Goal: Task Accomplishment & Management: Manage account settings

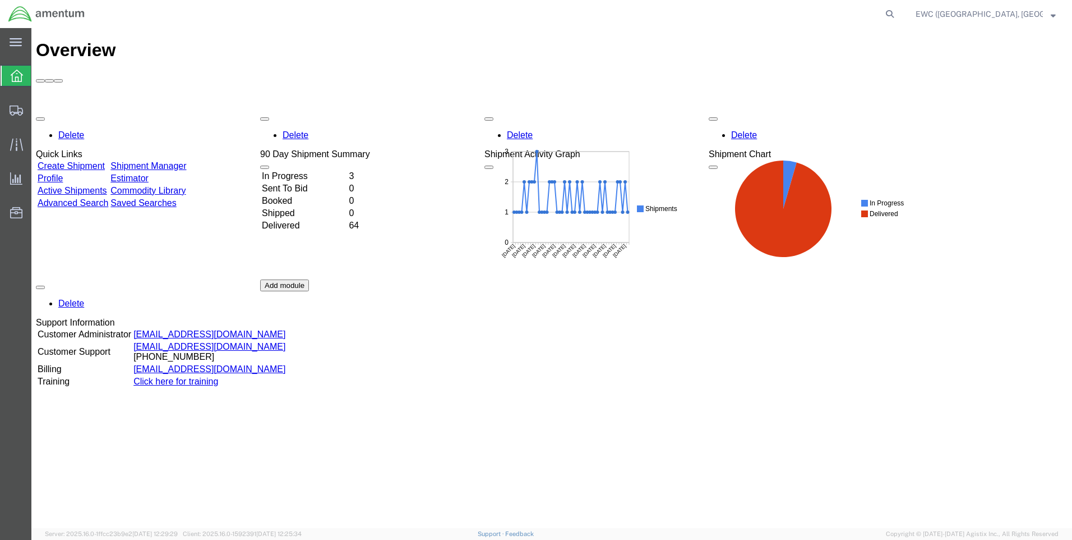
click at [300, 171] on td "In Progress" at bounding box center [304, 176] width 86 height 11
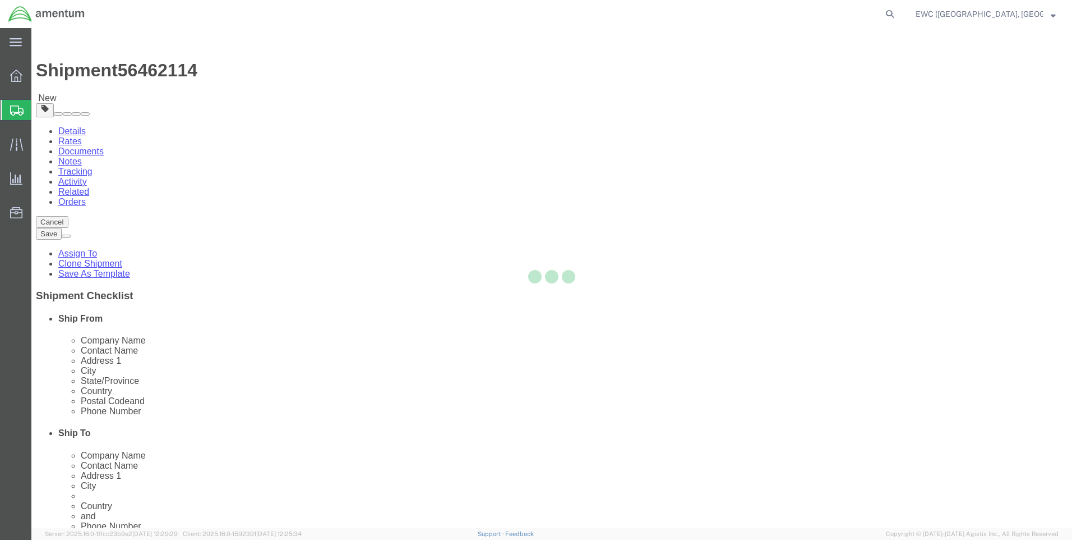
select select "60951"
select select "63333"
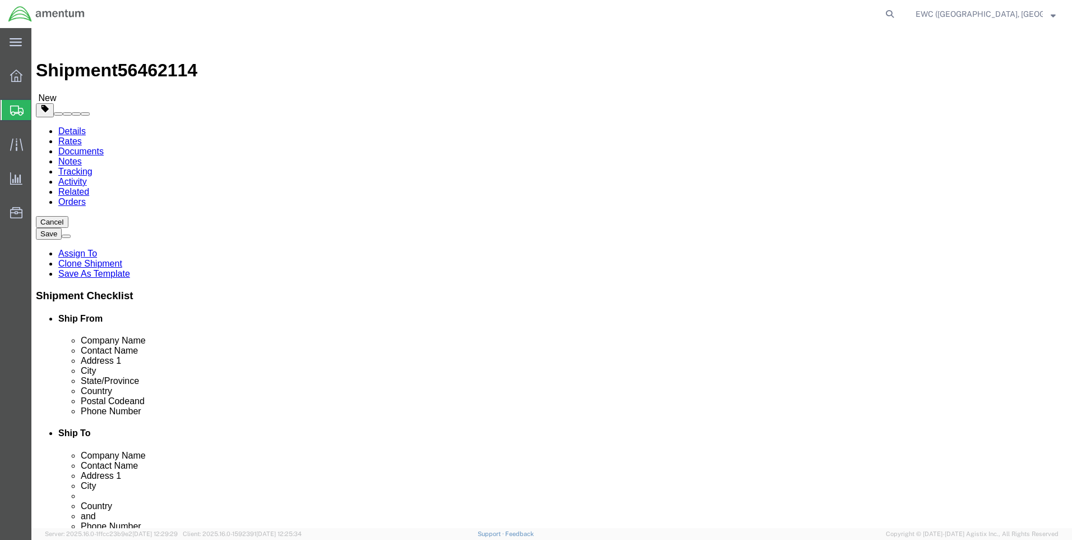
scroll to position [112, 0]
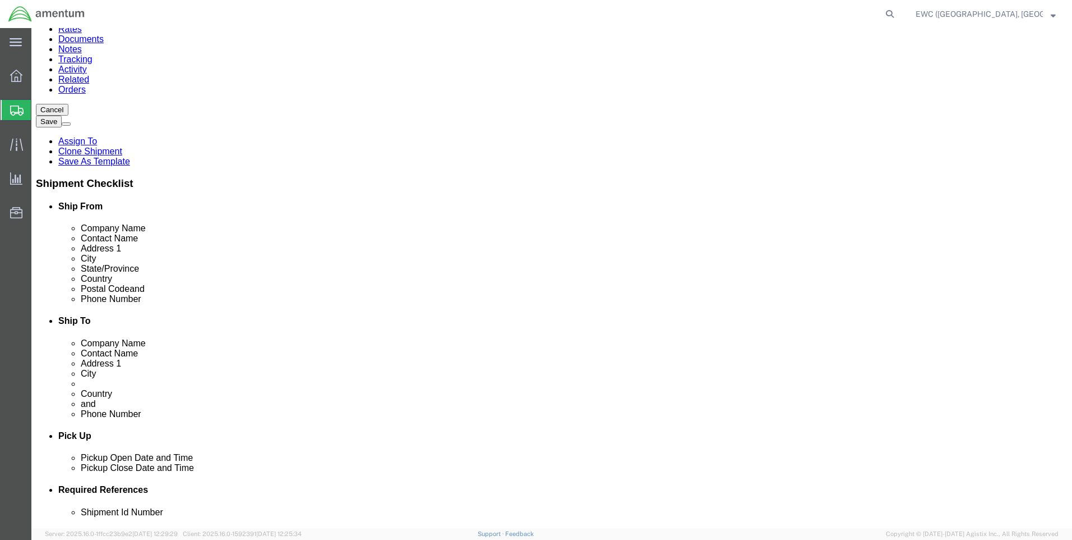
click input "Postal Code"
type input "111171"
select select
click div "ADDITIONAL INFORMATION"
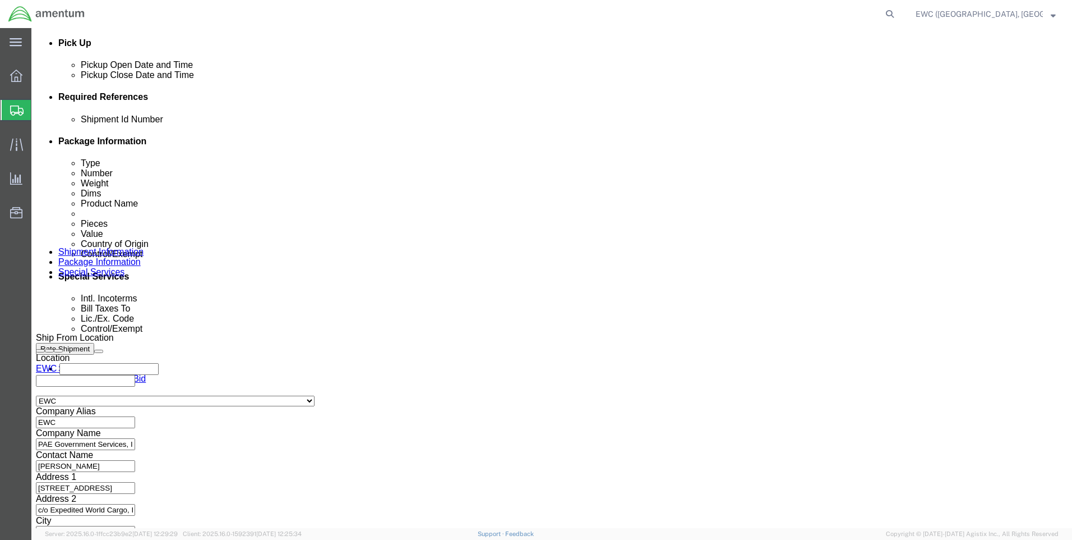
scroll to position [544, 0]
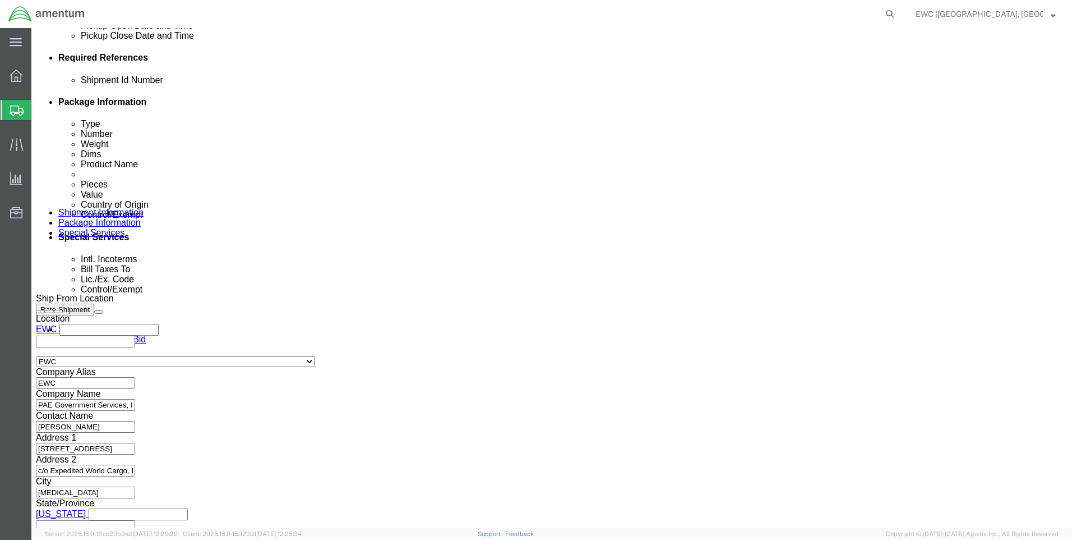
click button "Continue"
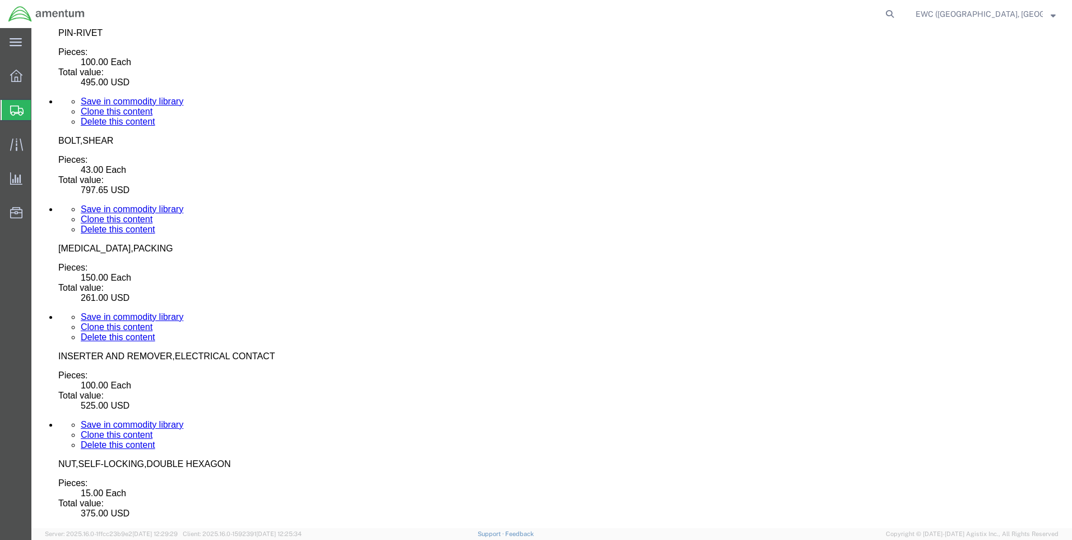
scroll to position [5031, 0]
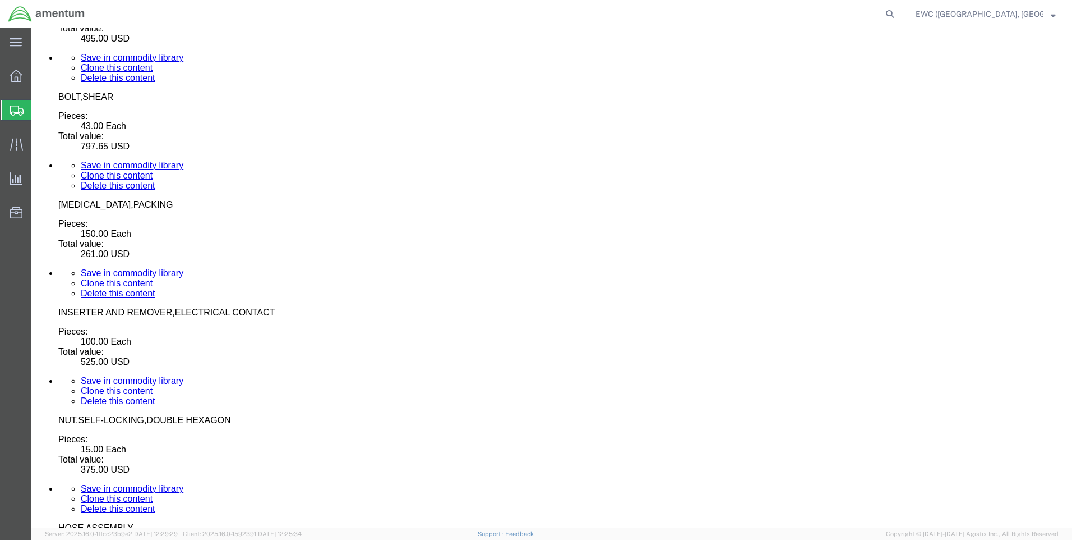
click button "Continue"
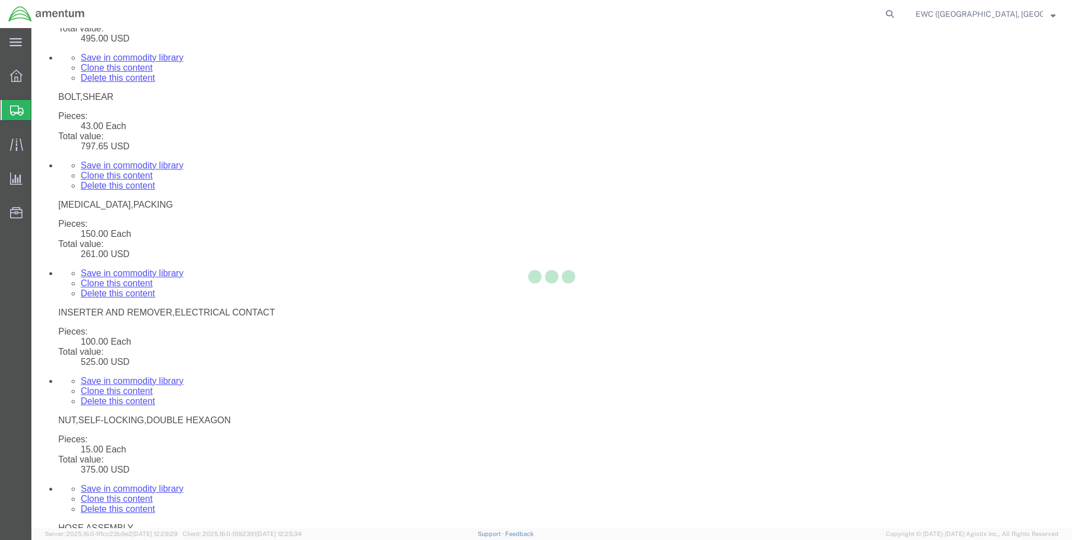
select select
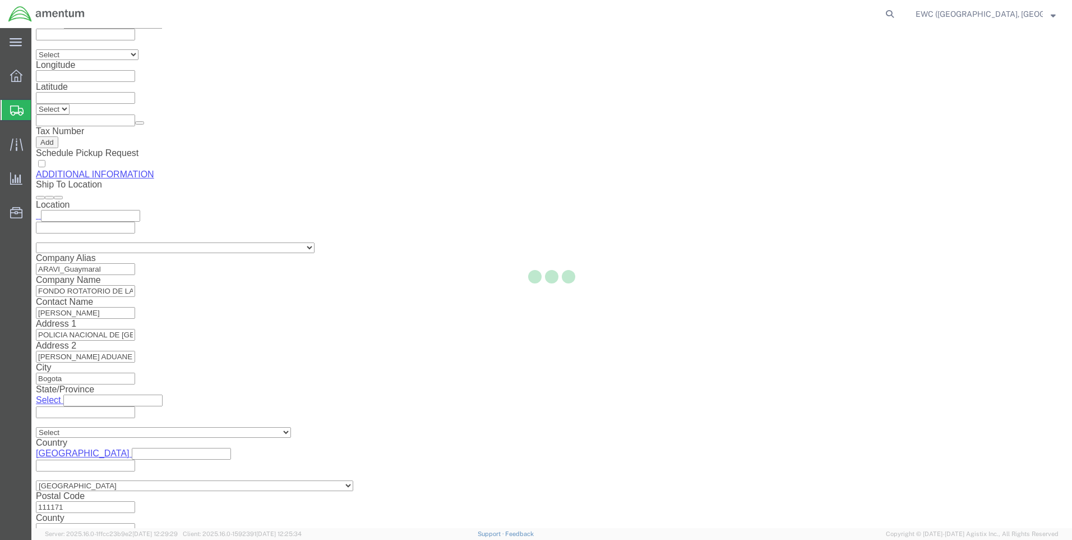
select select "DEPARTMENT"
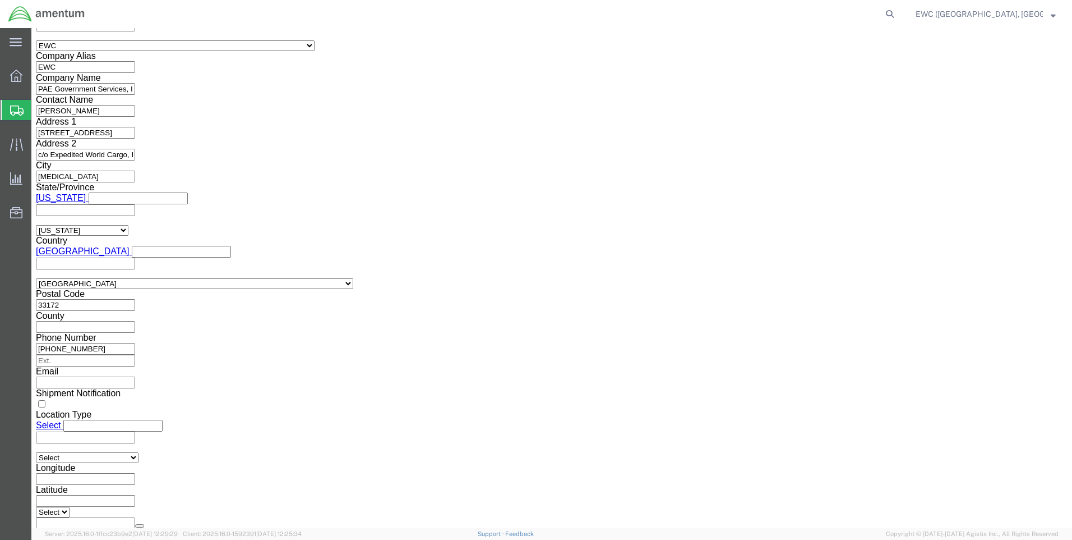
scroll to position [768, 0]
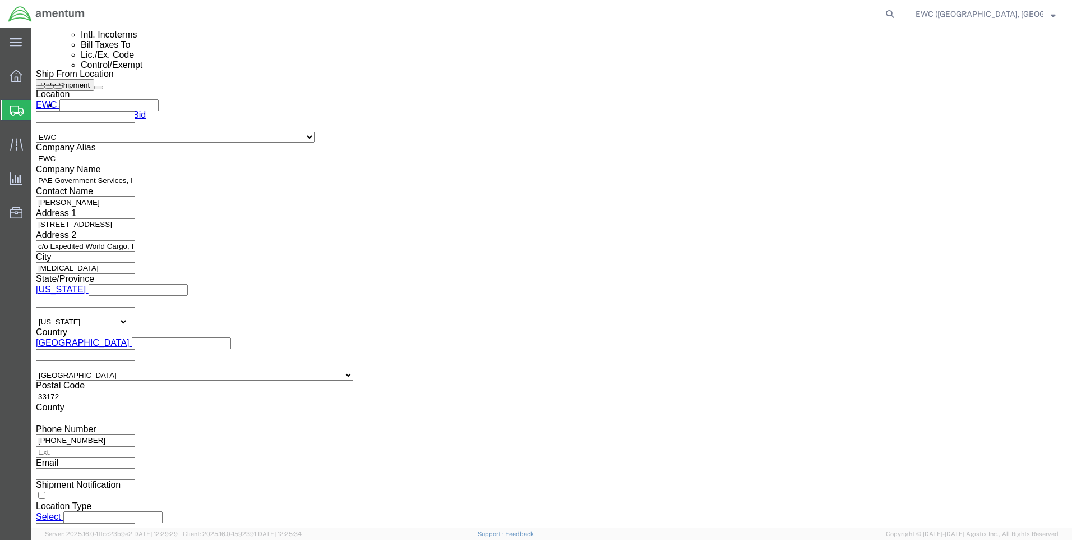
click select "Select AES-Direct EEI Carrier File EEI EEI Exempt"
select select "AESD"
click select "Select AES-Direct EEI Carrier File EEI EEI Exempt"
click input "text"
paste input "X20250813663874"
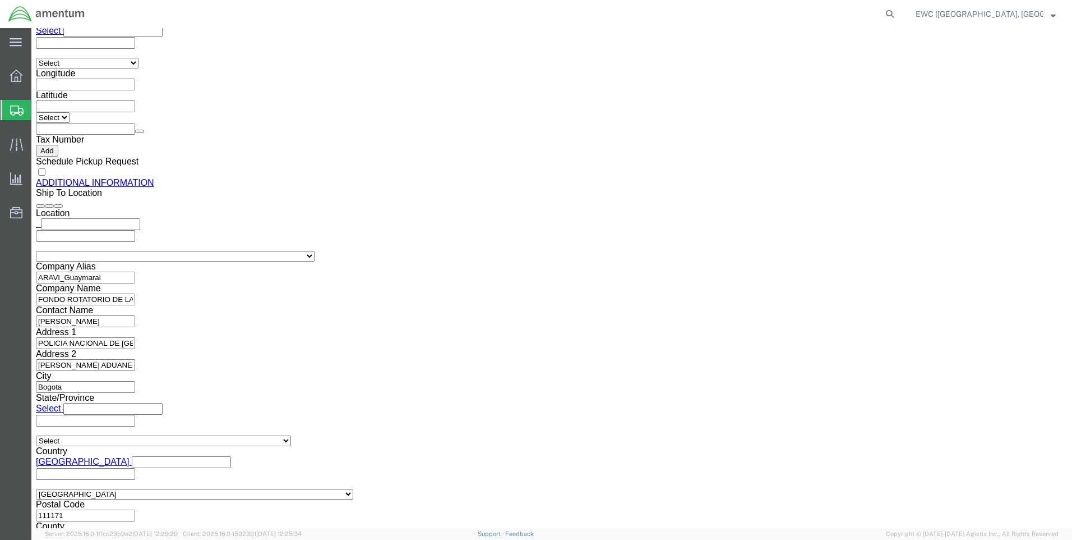
scroll to position [1295, 0]
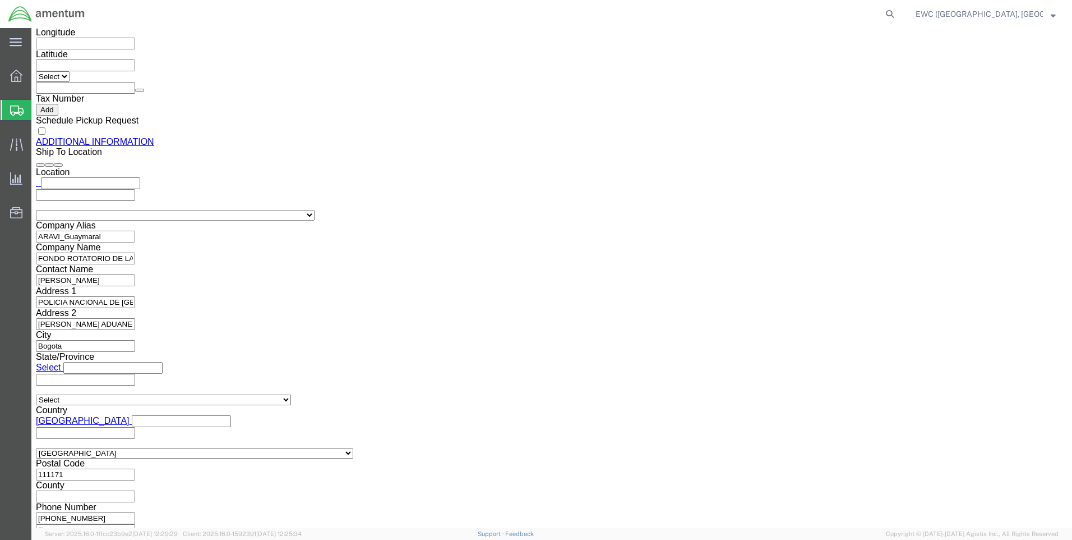
type input "X20250813663874"
click link "Rate And Send To Bid"
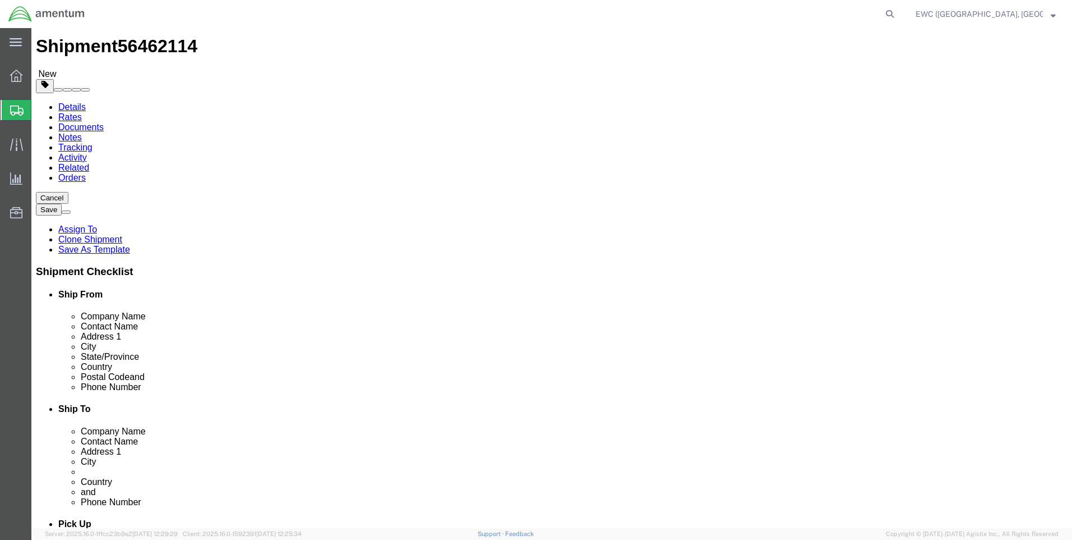
scroll to position [0, 0]
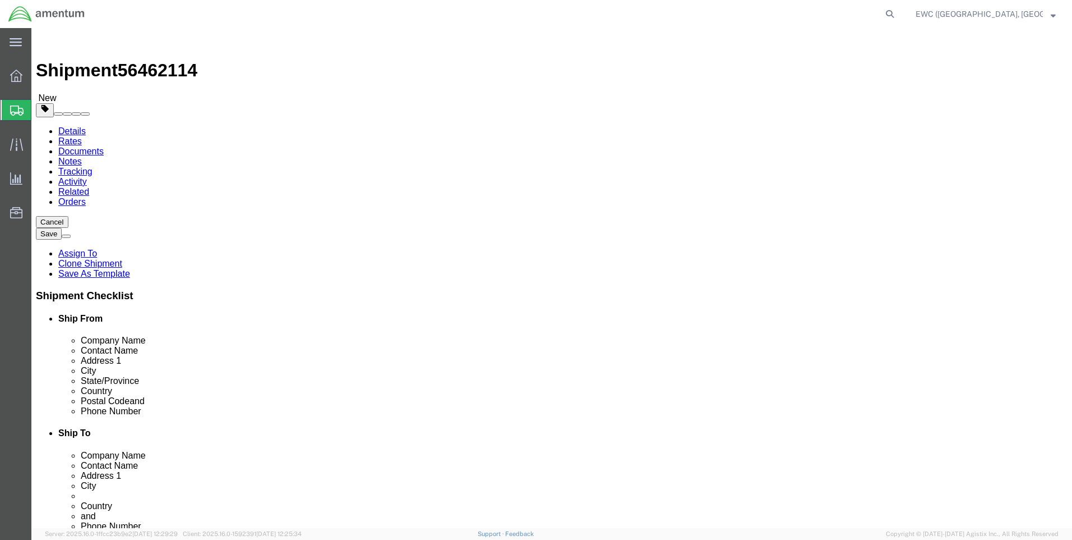
click icon
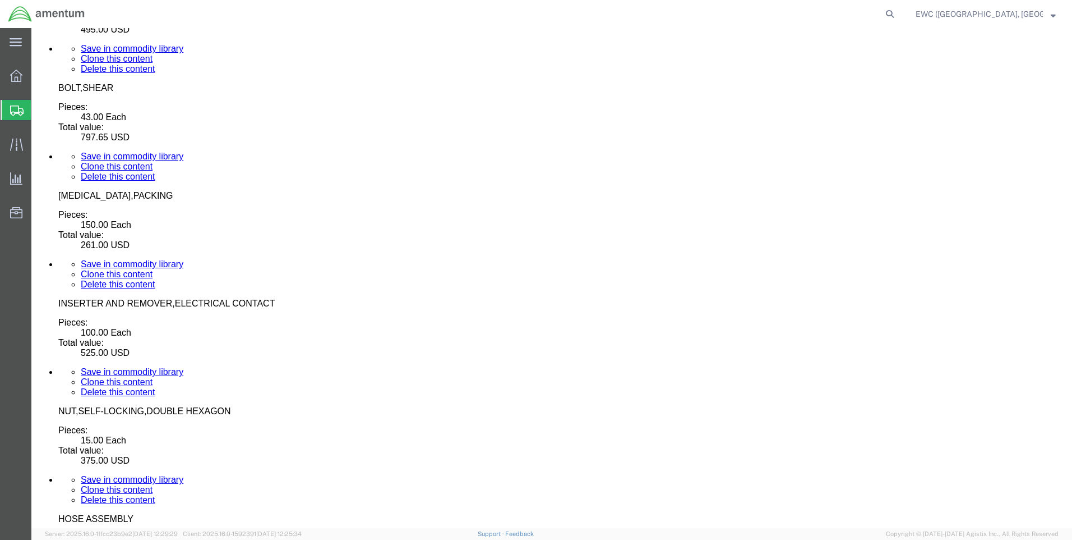
scroll to position [5097, 0]
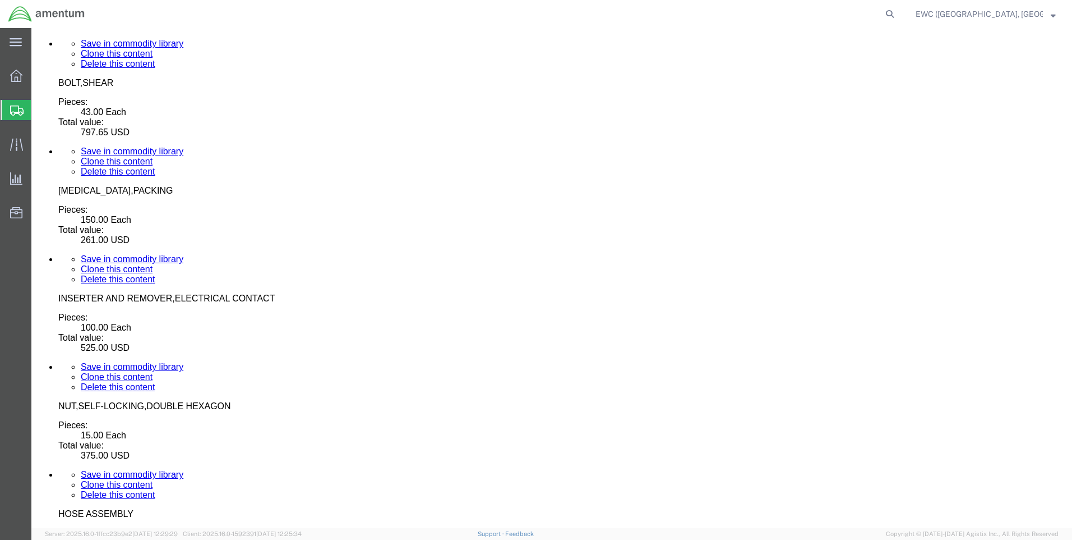
click div "Save in commodity library Clone this content Delete this content FILM, ULTRA FI…"
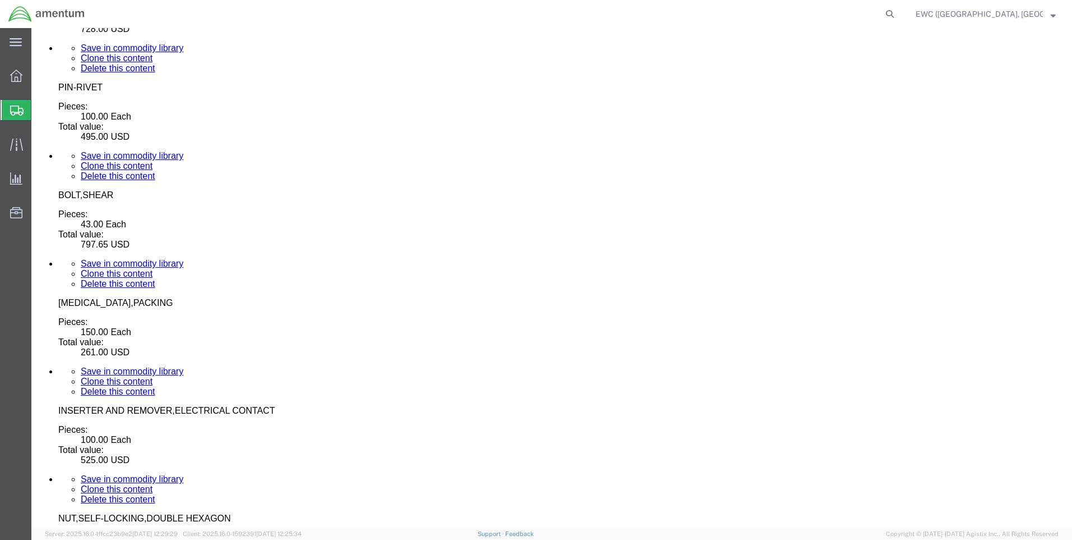
click div "Pieces: 2.00 Each Total value: 2280.00 USD"
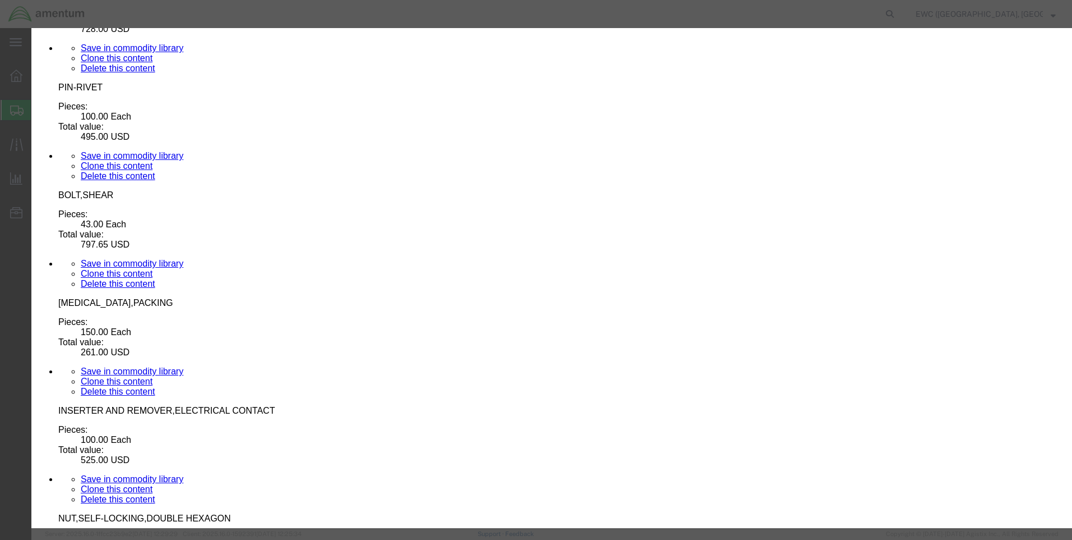
click select "Select [GEOGRAPHIC_DATA] [GEOGRAPHIC_DATA] [GEOGRAPHIC_DATA] [GEOGRAPHIC_DATA] …"
select select "US"
click select "Select [GEOGRAPHIC_DATA] [GEOGRAPHIC_DATA] [GEOGRAPHIC_DATA] [GEOGRAPHIC_DATA] …"
click div
click button "Save & Close"
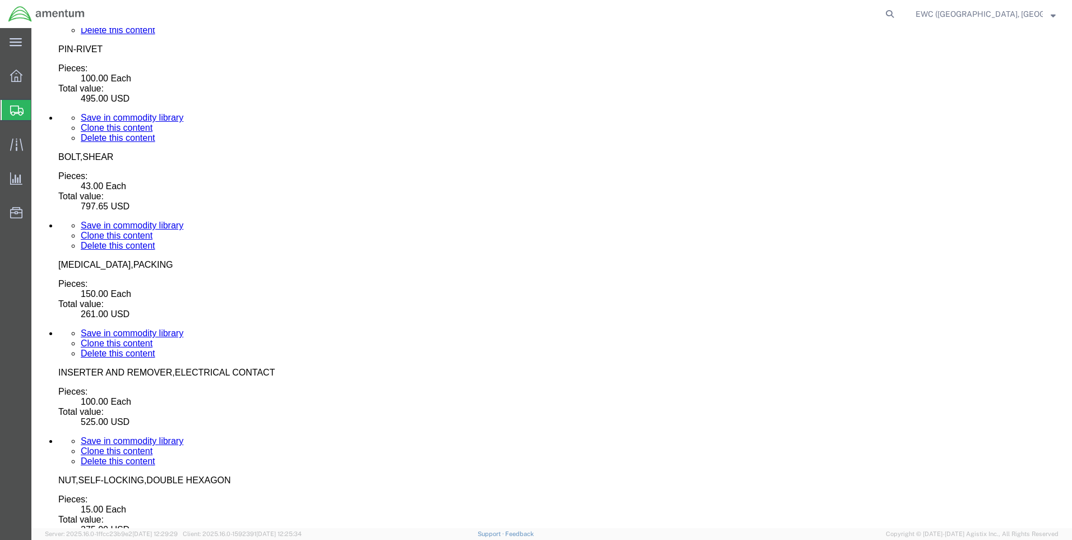
scroll to position [5097, 0]
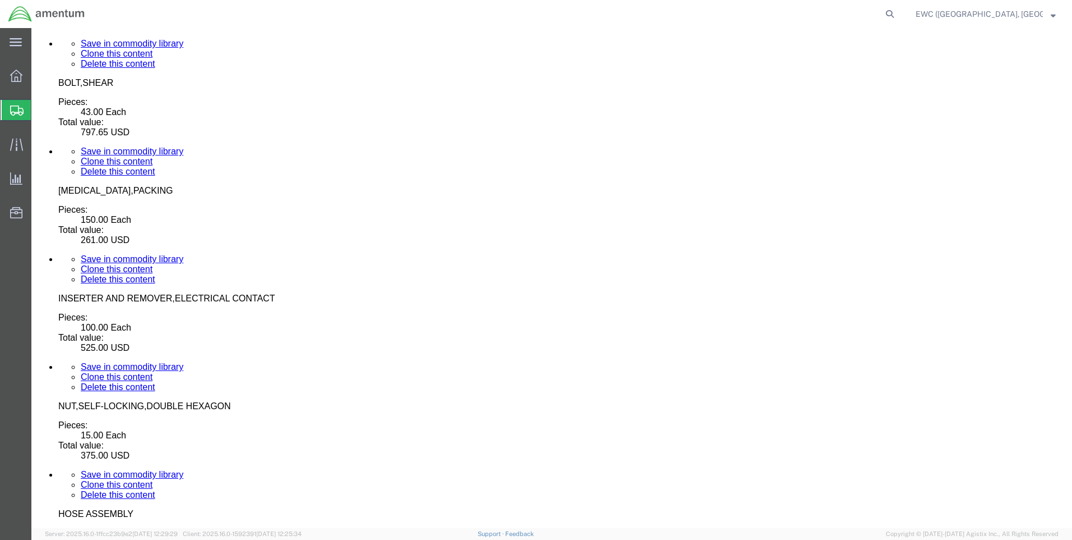
click button "Continue"
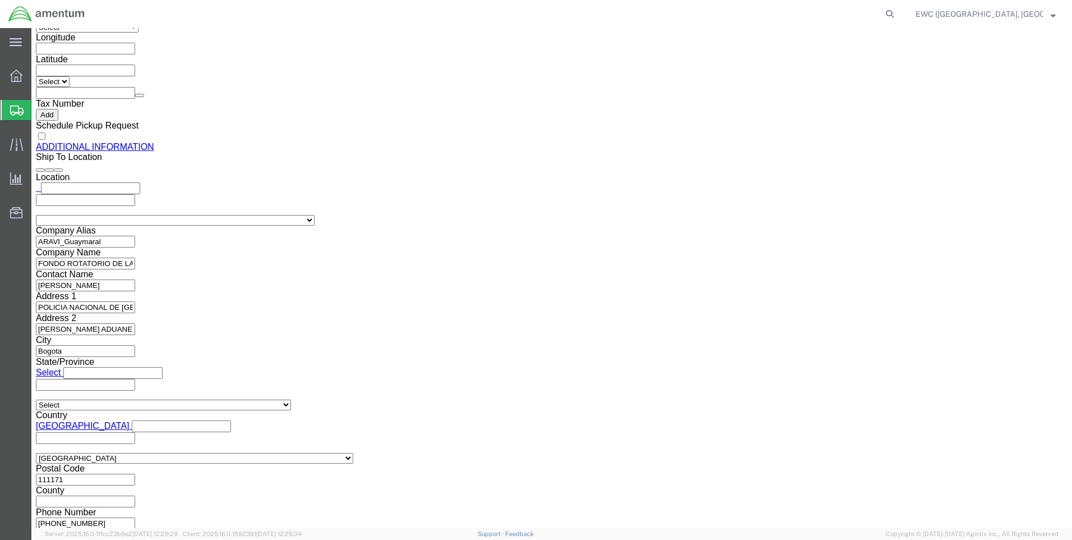
click link "Rate And Send To Bid"
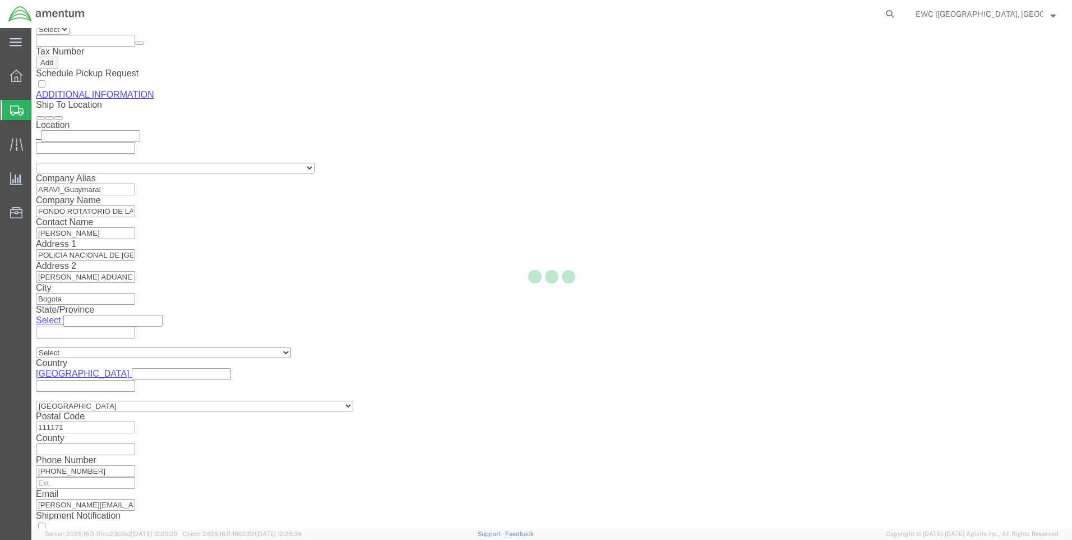
scroll to position [1295, 0]
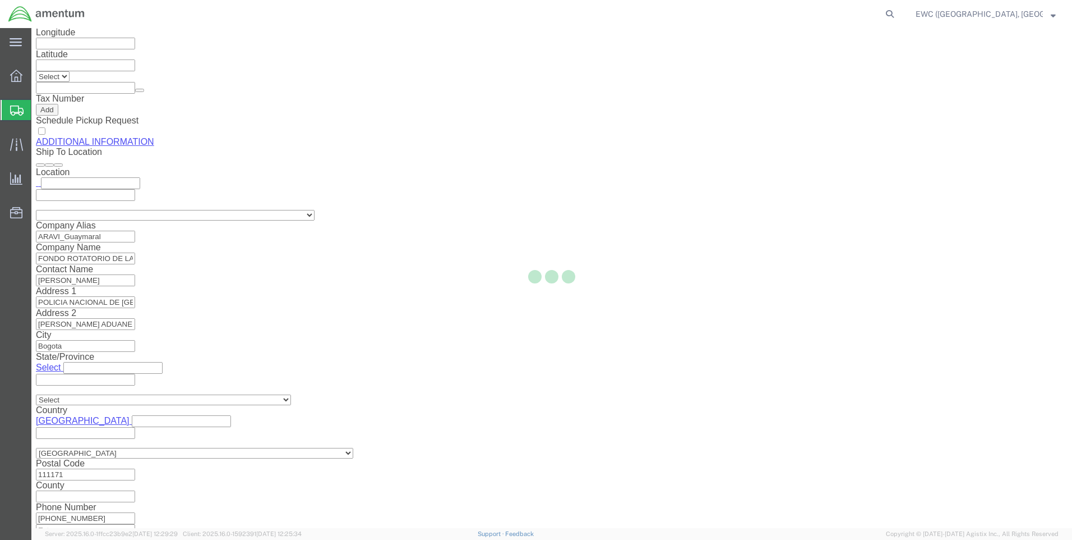
select select "60951"
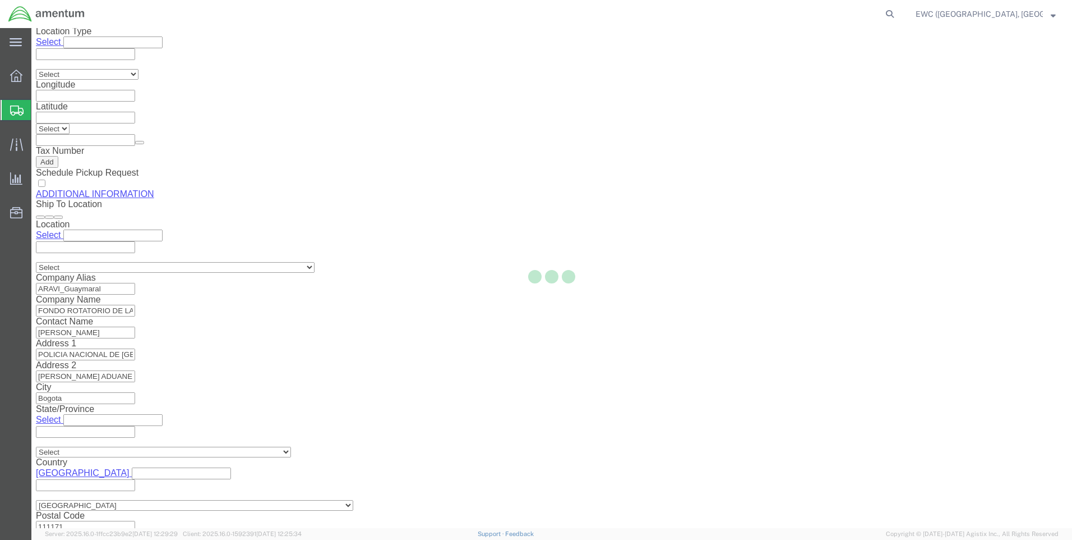
scroll to position [590, 0]
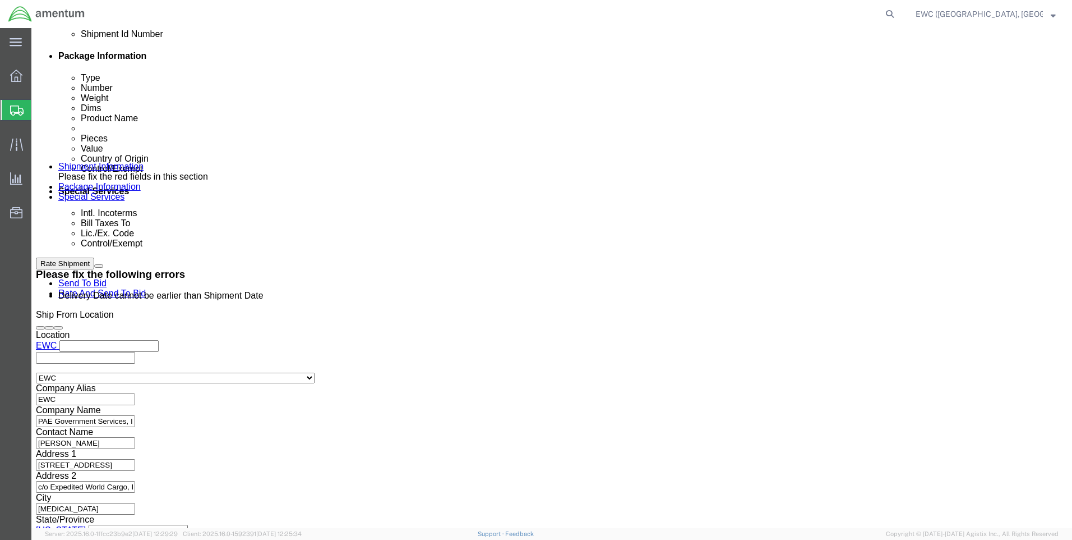
click icon
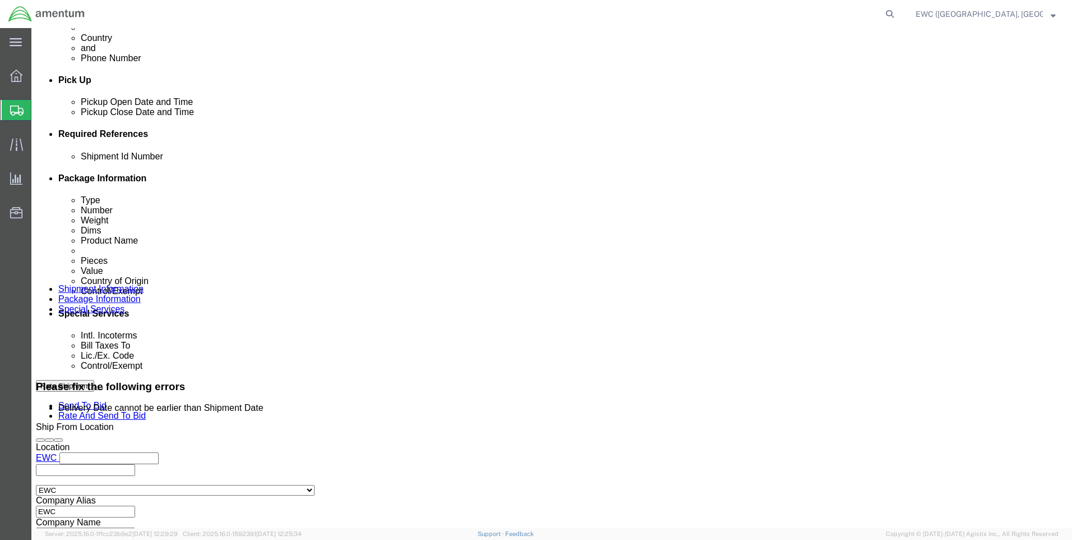
scroll to position [449, 0]
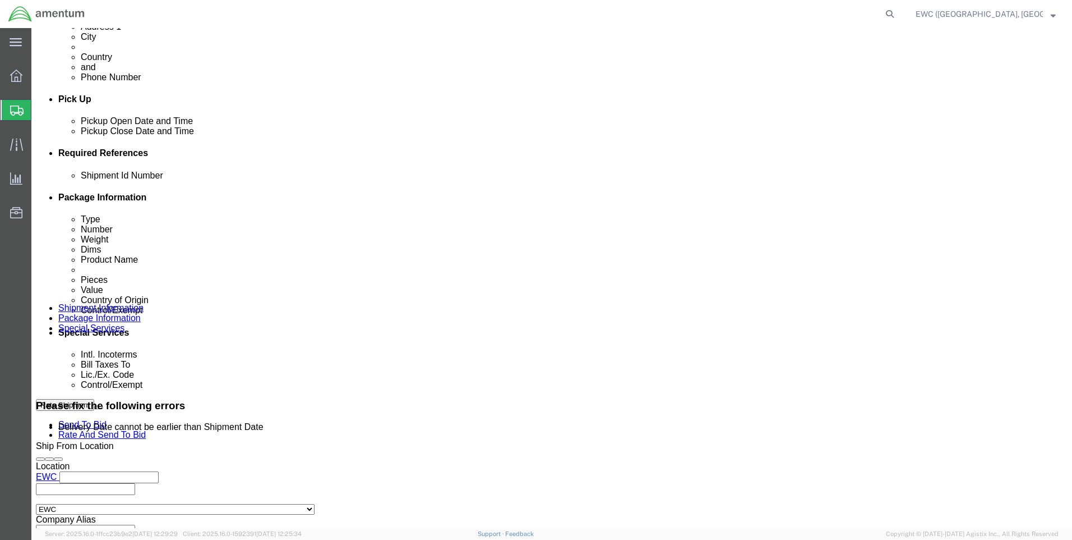
click div "[DATE] 1:00 PM"
click button "Apply"
click div "[DATE] 2:51 PM"
click button "Apply"
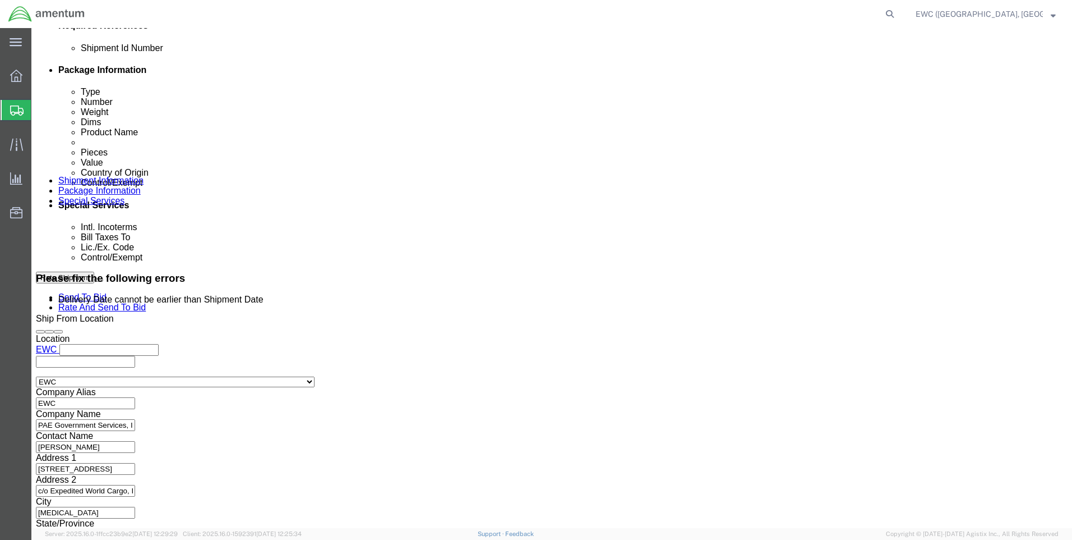
scroll to position [590, 0]
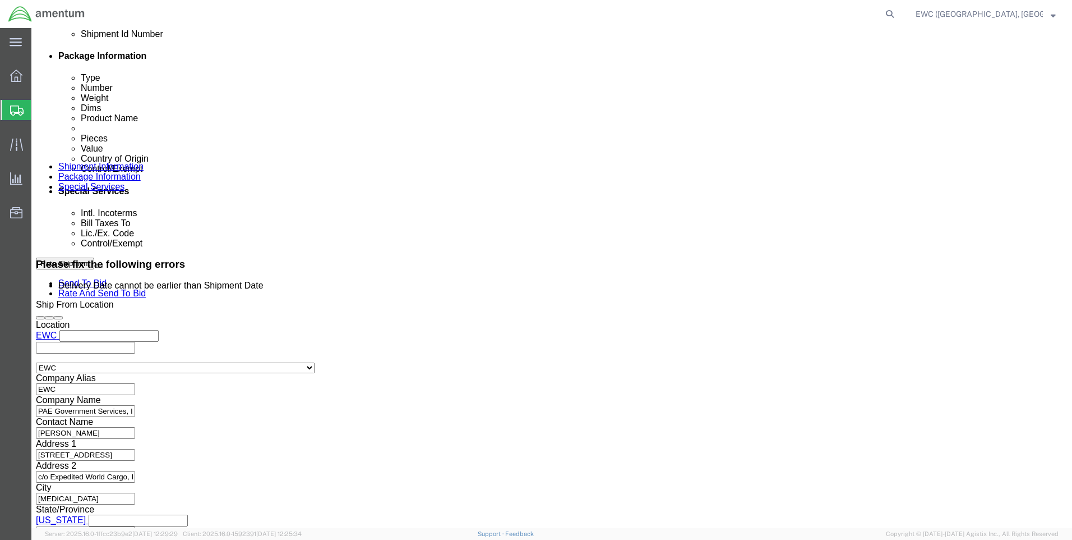
click button "Continue"
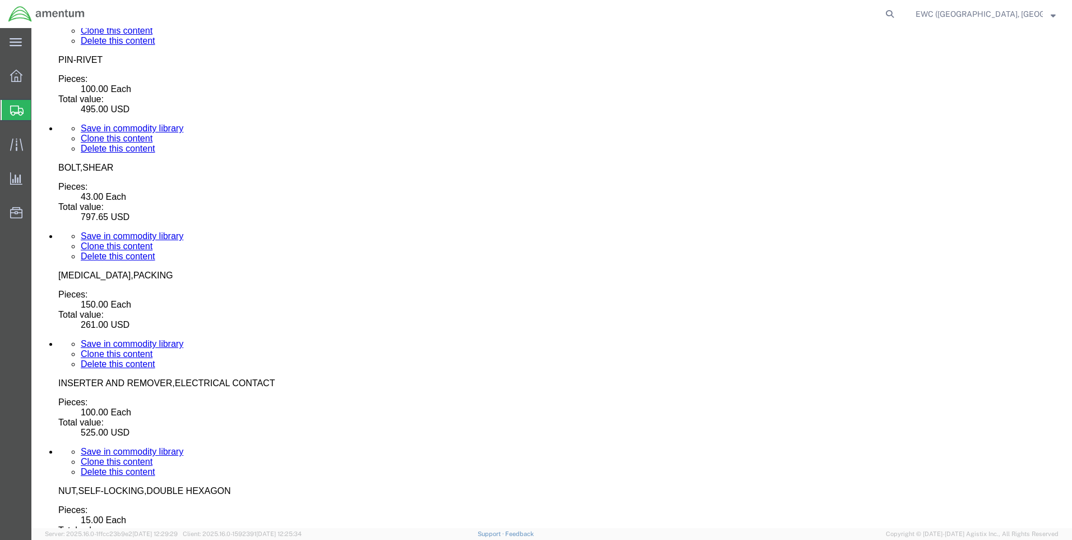
click link "Rate And Send To Bid"
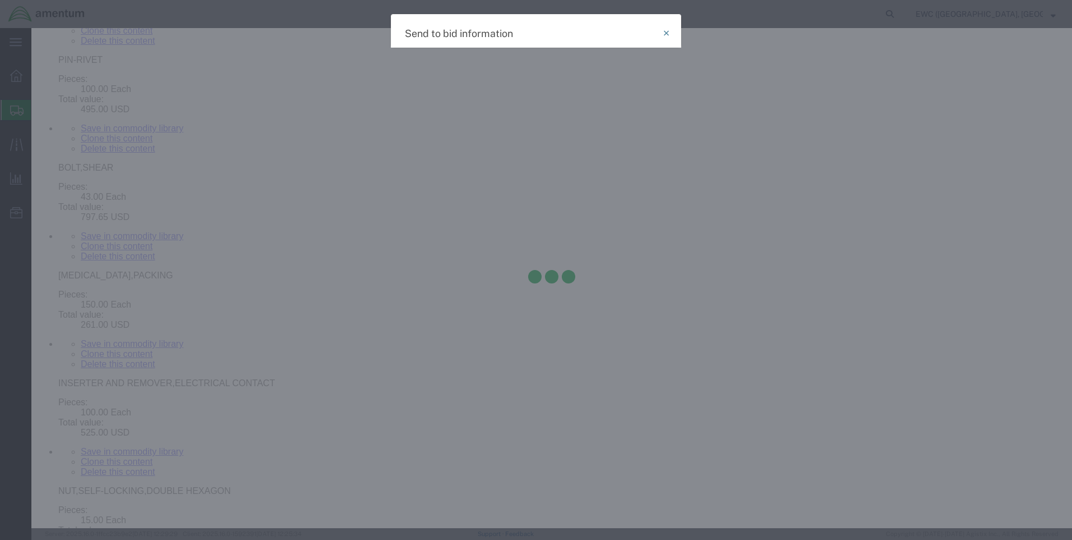
select select "AIR"
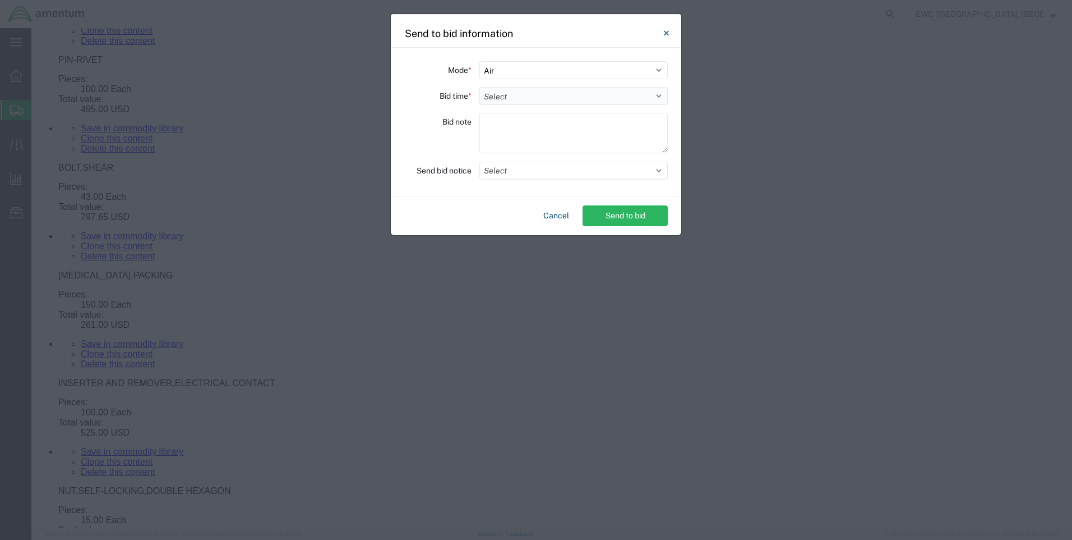
click at [510, 97] on select "Select 30 Min (Rush) 1 Hour (Rush) 2 Hours (Rush) 4 Hours (Rush) 8 Hours (Rush)…" at bounding box center [574, 96] width 188 height 18
select select "0.5"
click at [480, 87] on select "Select 30 Min (Rush) 1 Hour (Rush) 2 Hours (Rush) 4 Hours (Rush) 8 Hours (Rush)…" at bounding box center [574, 96] width 188 height 18
click at [504, 126] on textarea at bounding box center [574, 133] width 188 height 40
type textarea "a"
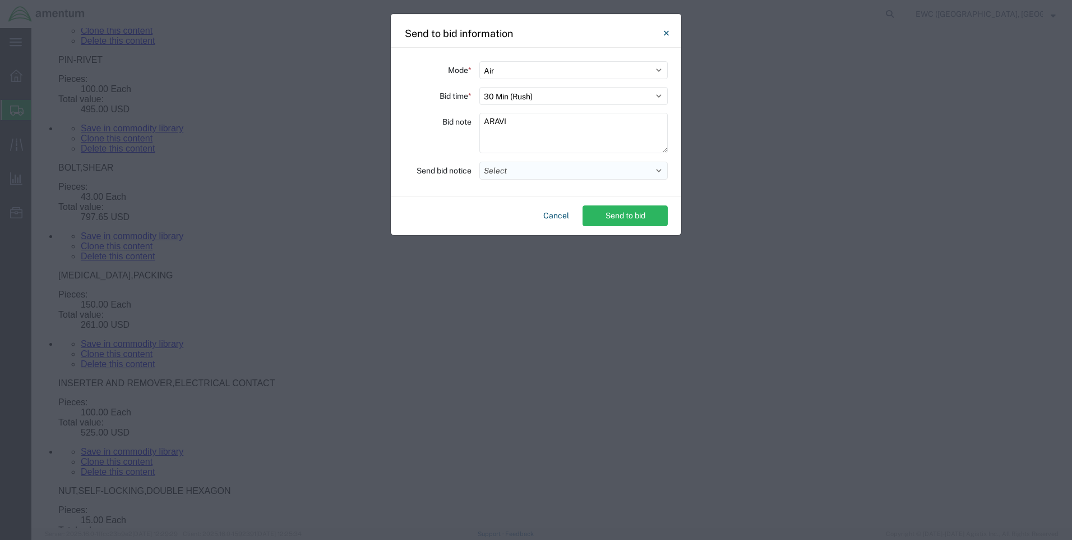
type textarea "ARAVI"
click at [513, 173] on button "Select" at bounding box center [574, 171] width 188 height 18
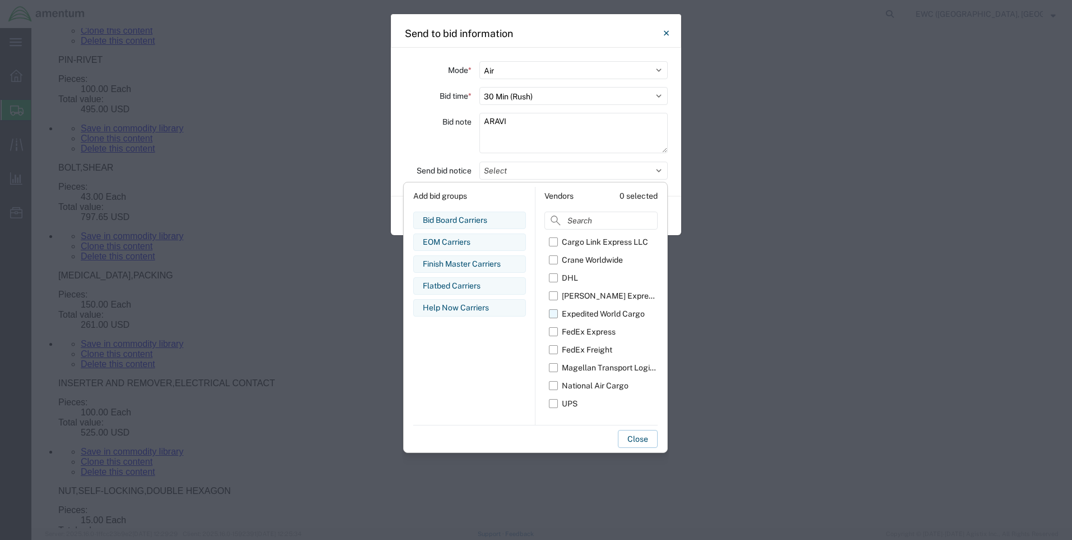
click at [554, 316] on label "Expedited World Cargo" at bounding box center [603, 314] width 109 height 18
click at [0, 0] on input "Expedited World Cargo" at bounding box center [0, 0] width 0 height 0
click at [478, 358] on div "Bid Board Carriers Edit bid group Remove bid group EOM Carriers Edit bid group …" at bounding box center [469, 317] width 113 height 213
click at [638, 435] on button "Close" at bounding box center [638, 439] width 40 height 18
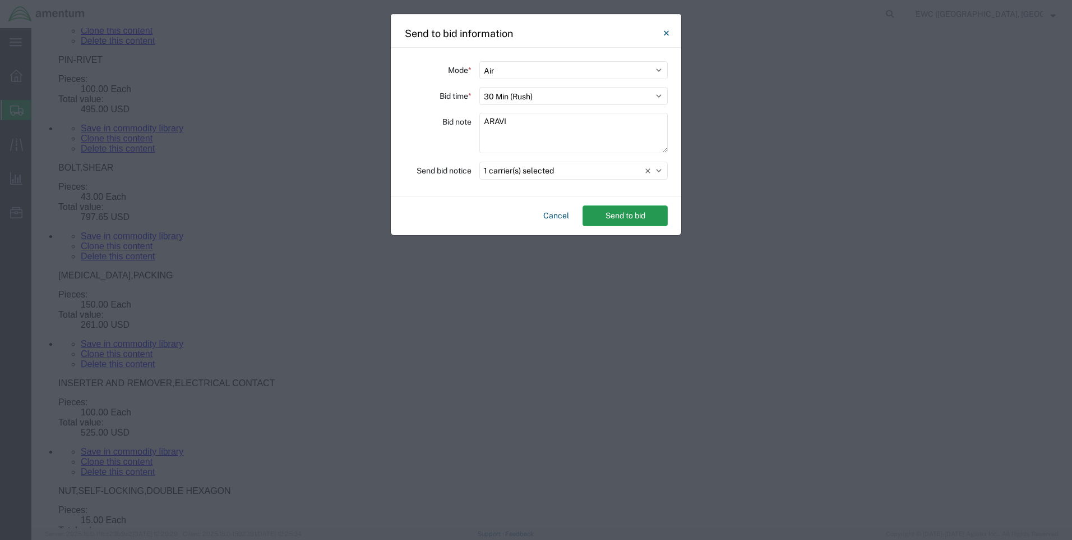
click at [615, 222] on button "Send to bid" at bounding box center [625, 215] width 85 height 21
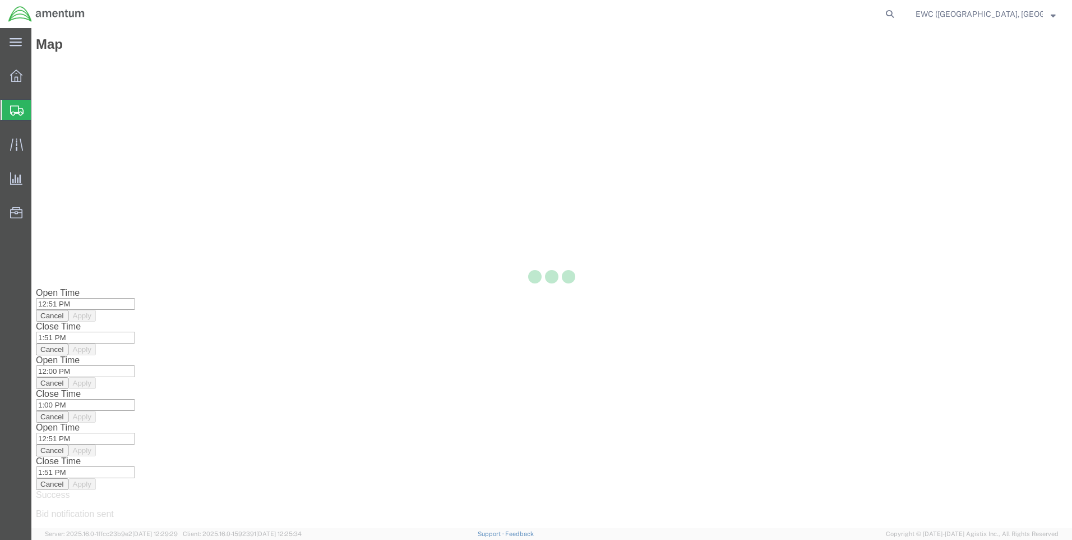
scroll to position [0, 0]
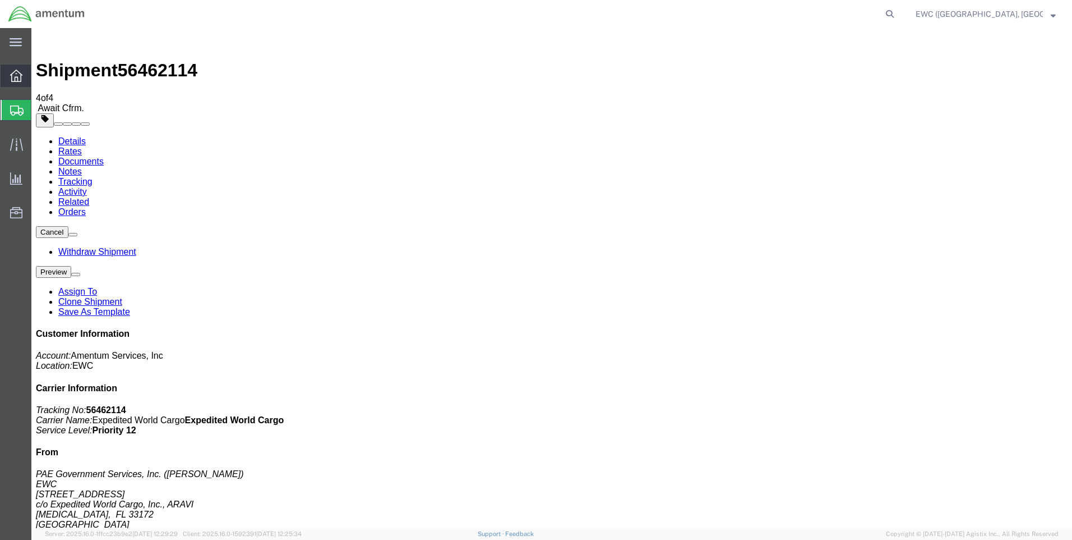
click at [18, 71] on icon at bounding box center [16, 76] width 12 height 12
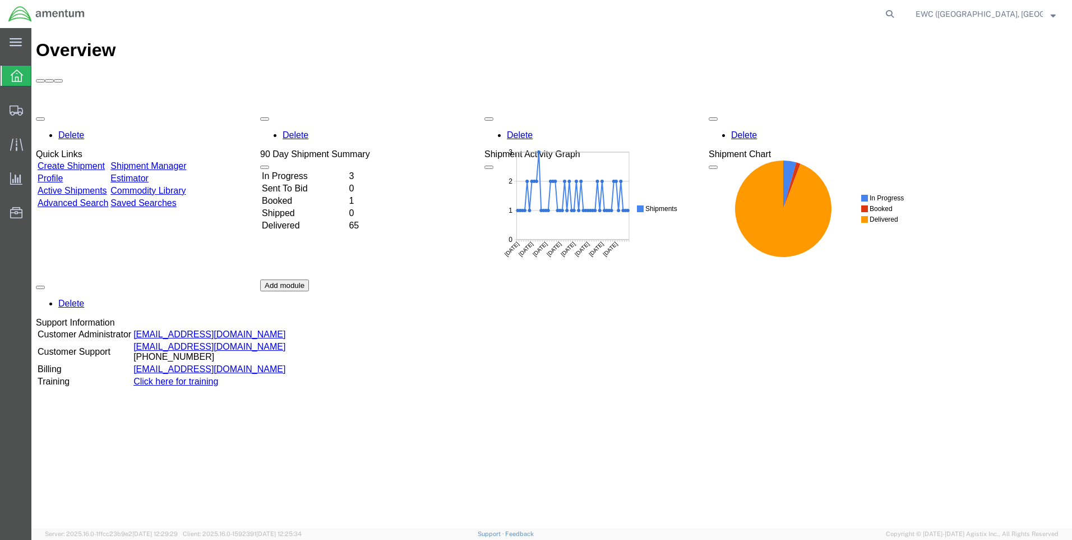
click at [312, 171] on td "In Progress" at bounding box center [304, 176] width 86 height 11
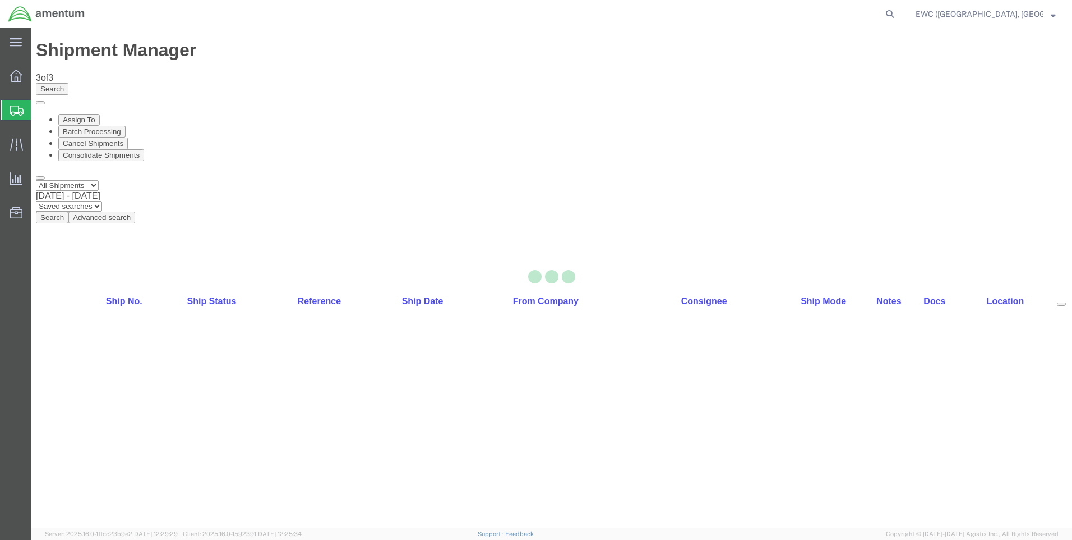
select select "60951"
select select "63331"
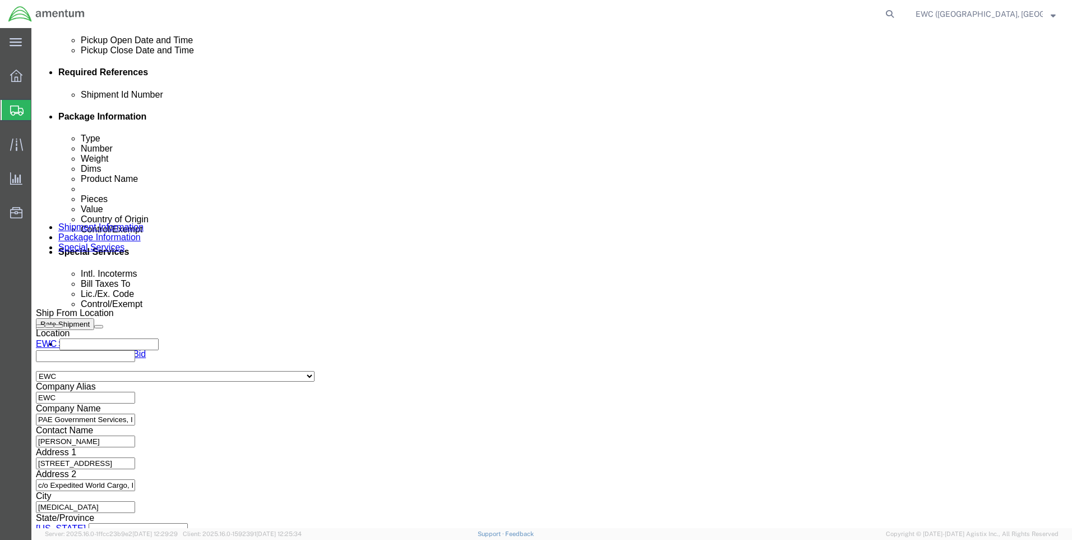
scroll to position [544, 0]
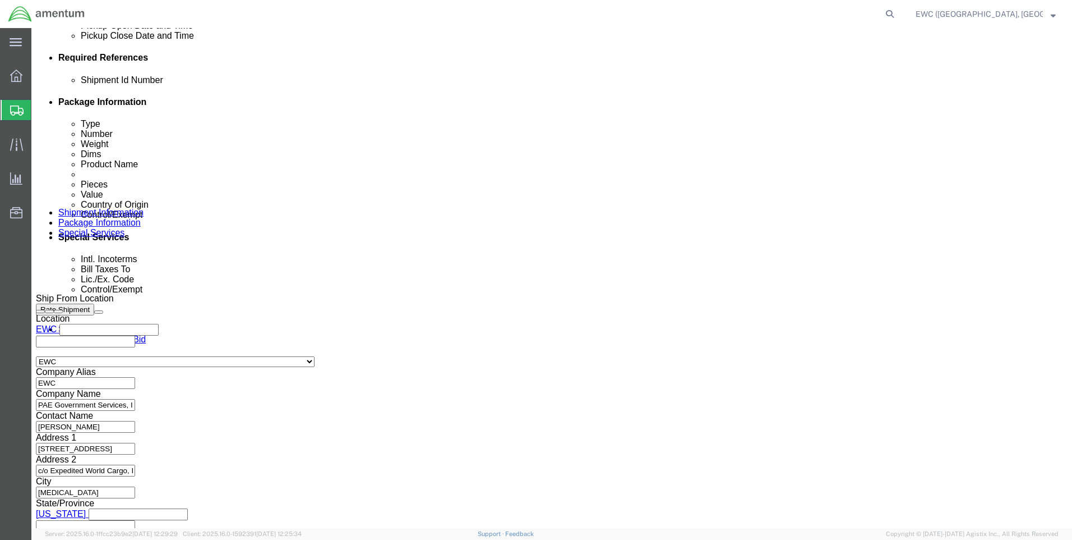
click button "Continue"
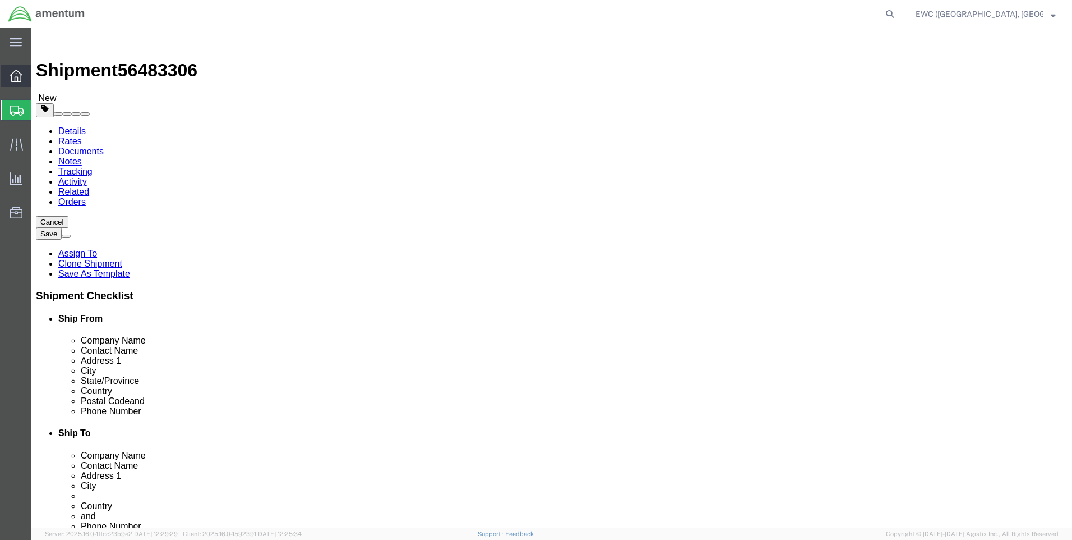
click at [15, 77] on icon at bounding box center [16, 76] width 12 height 12
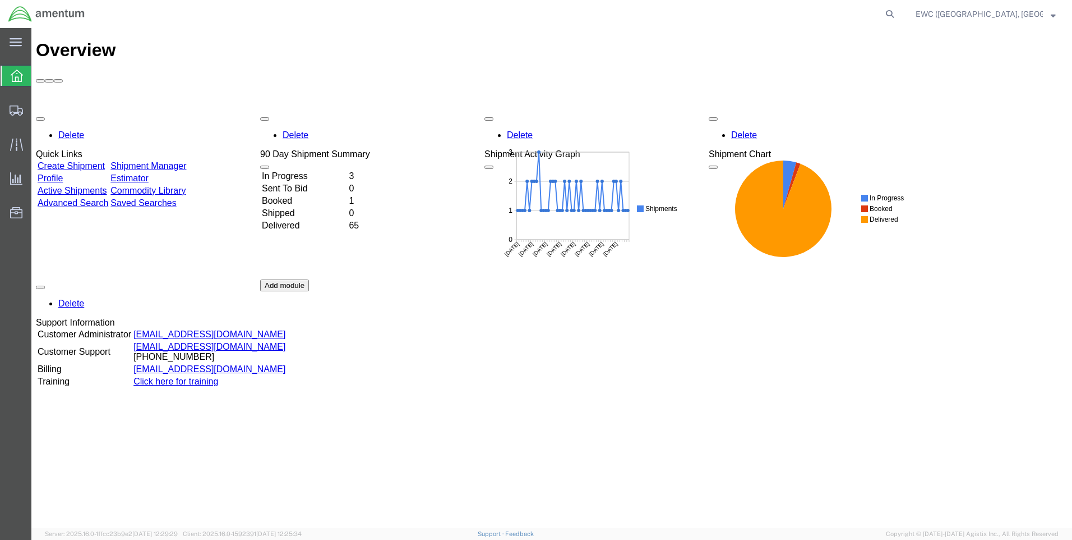
click at [298, 171] on td "In Progress" at bounding box center [304, 176] width 86 height 11
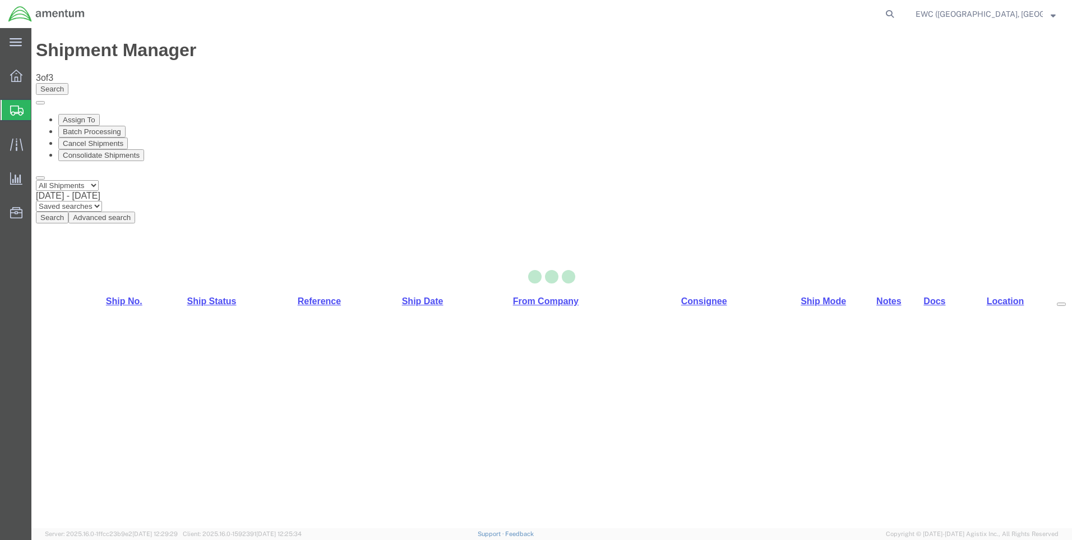
select select "60951"
select select "63331"
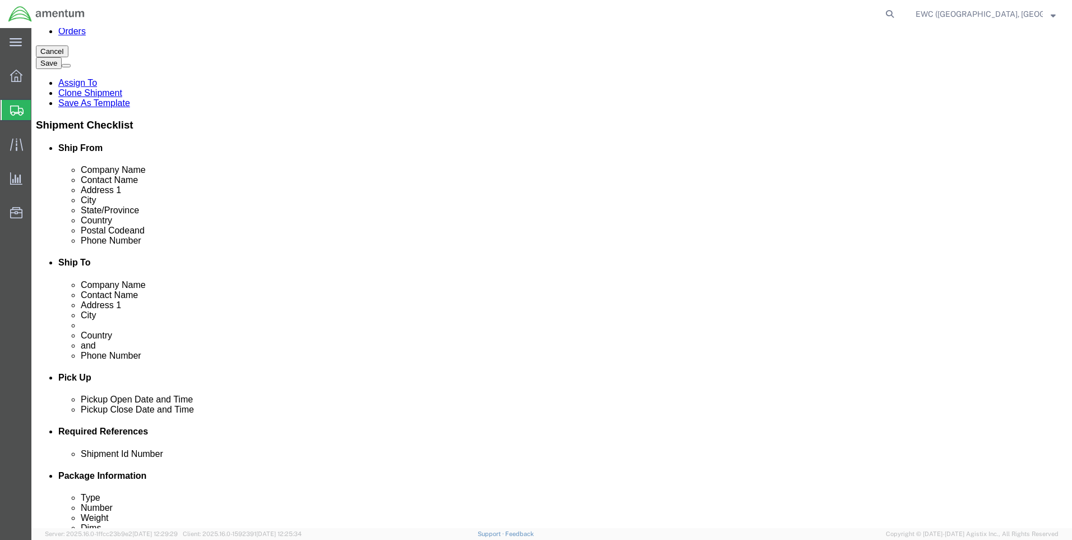
scroll to position [151, 0]
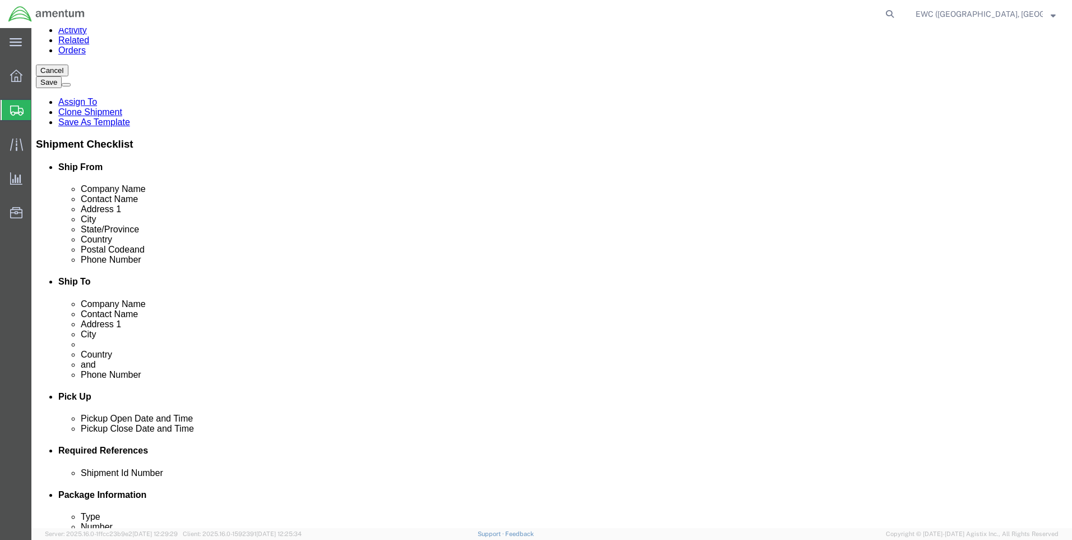
click input "Postal Code"
type input "111171"
select select
click div "Pickup Date and Time"
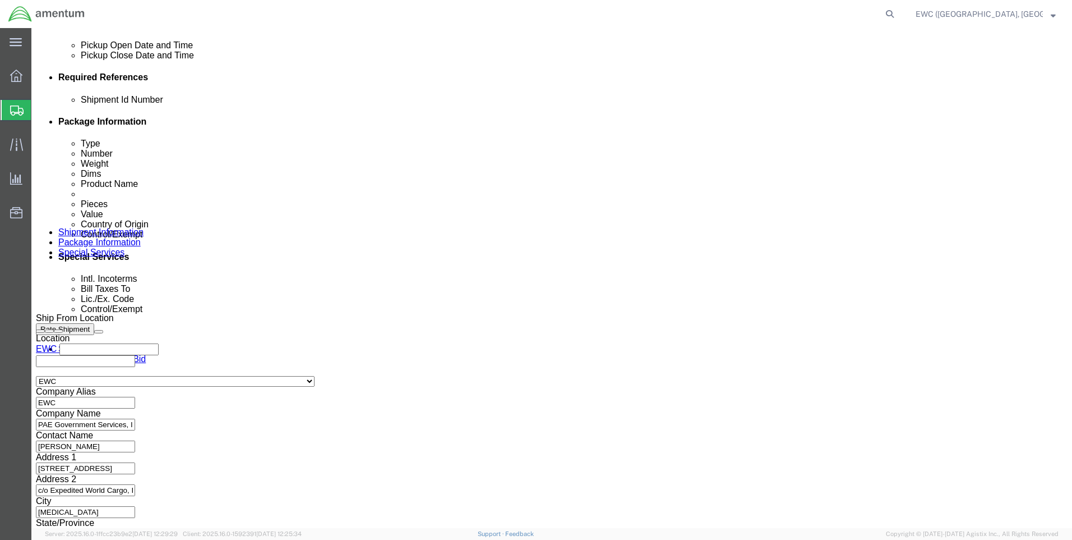
scroll to position [544, 0]
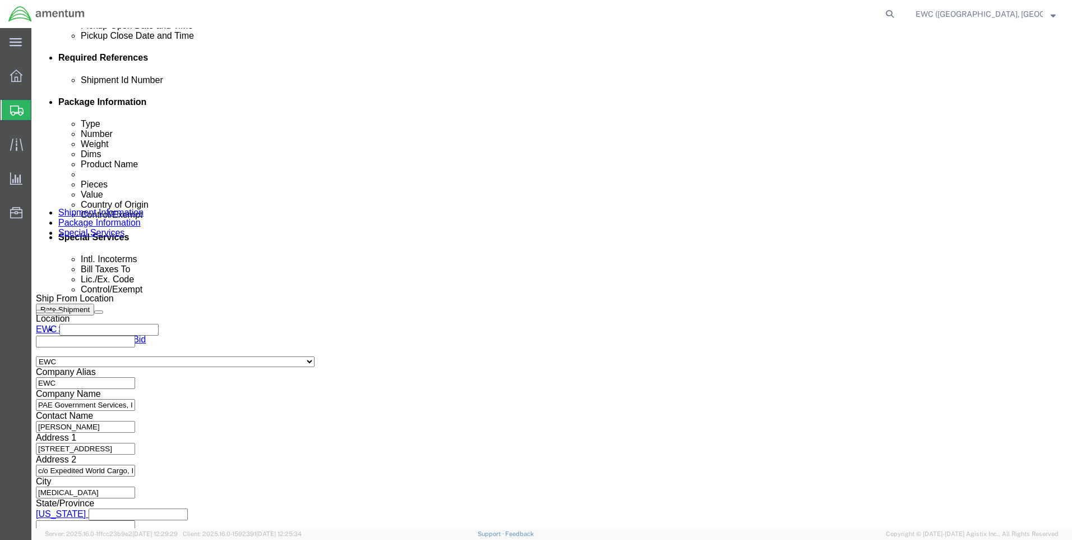
click button "Continue"
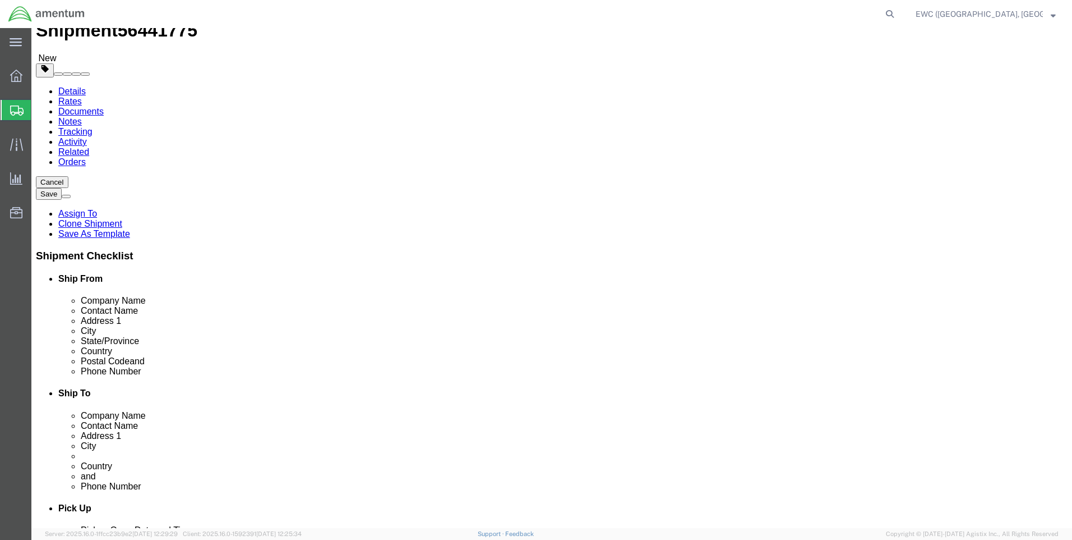
scroll to position [91, 0]
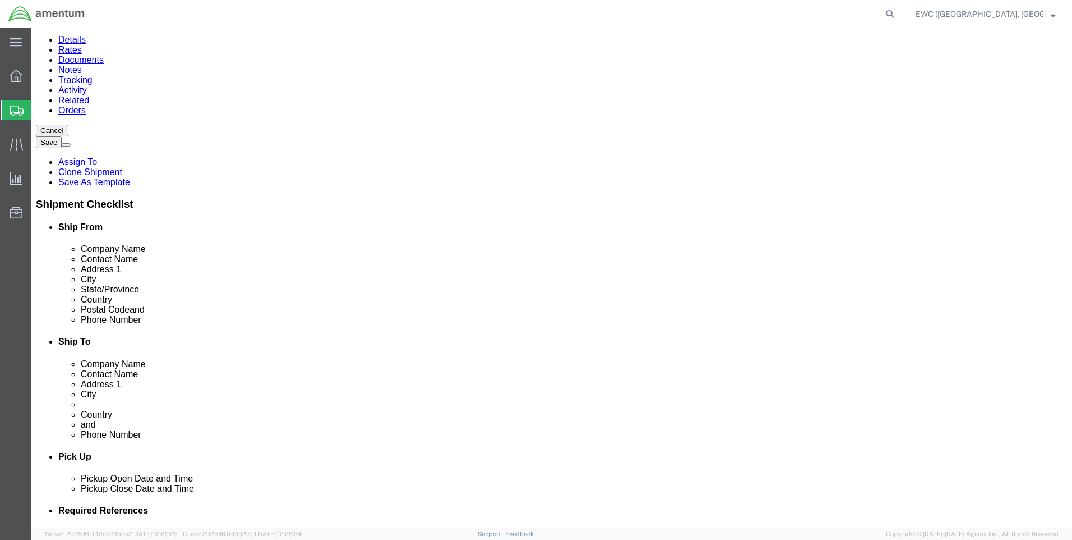
click button "Continue"
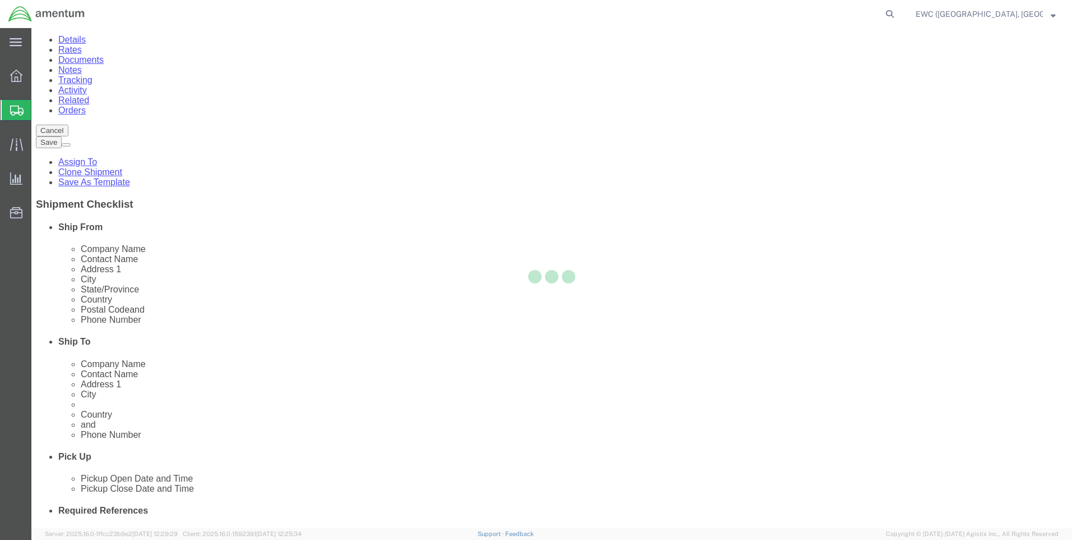
select select
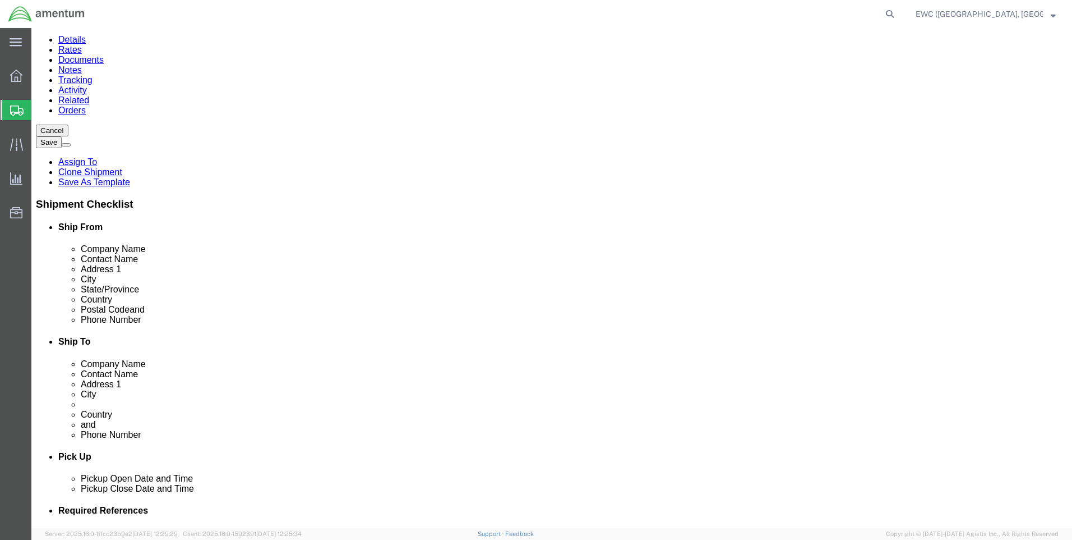
select select "DEPARTMENT"
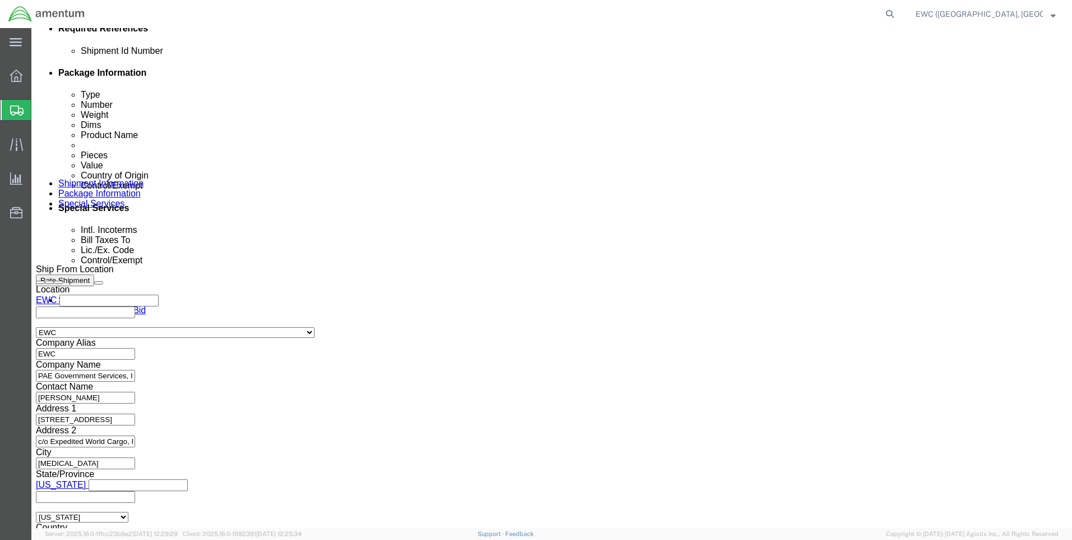
scroll to position [729, 0]
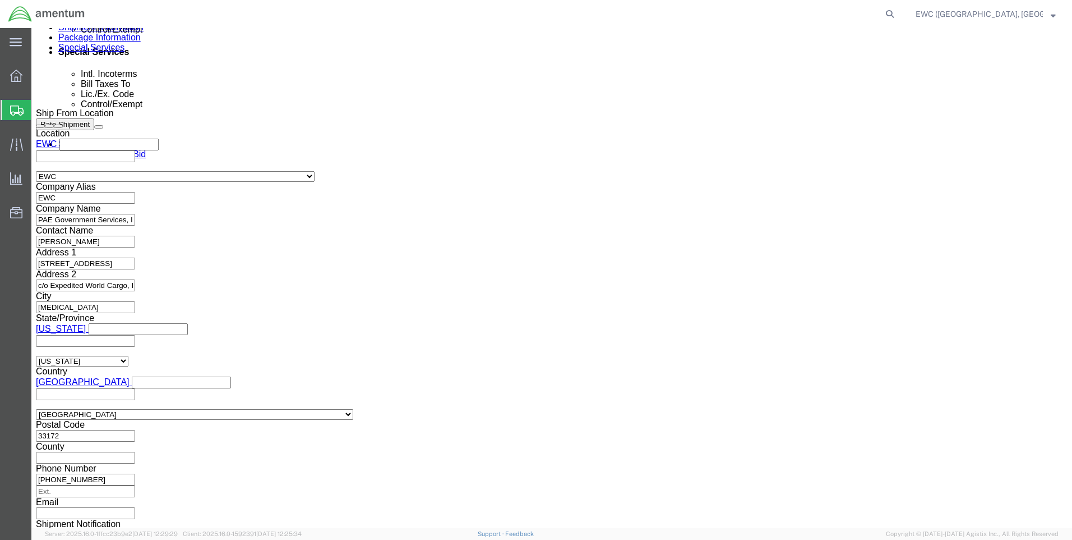
click select "Select AES-Direct EEI Carrier File EEI EEI Exempt"
select select "AESD"
click select "Select AES-Direct EEI Carrier File EEI EEI Exempt"
click input "text"
paste input "X20250813663492"
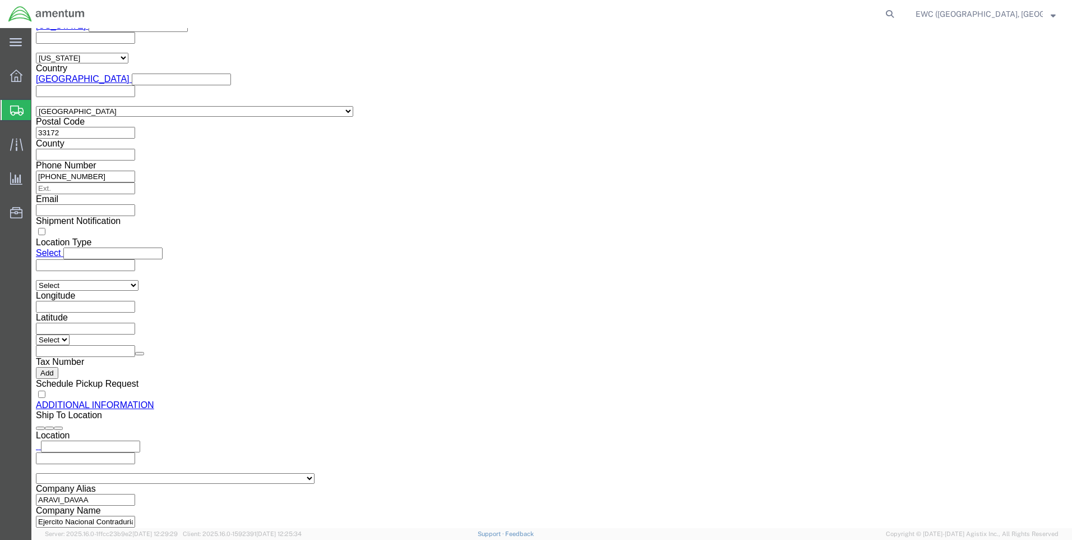
scroll to position [1066, 0]
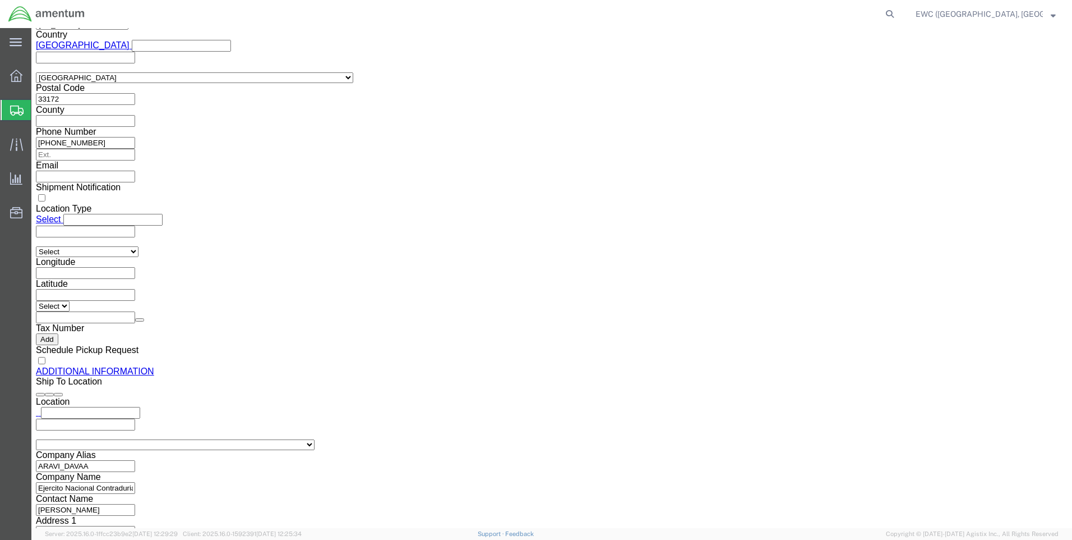
type input "X20250813663492"
click link "Rate And Send To Bid"
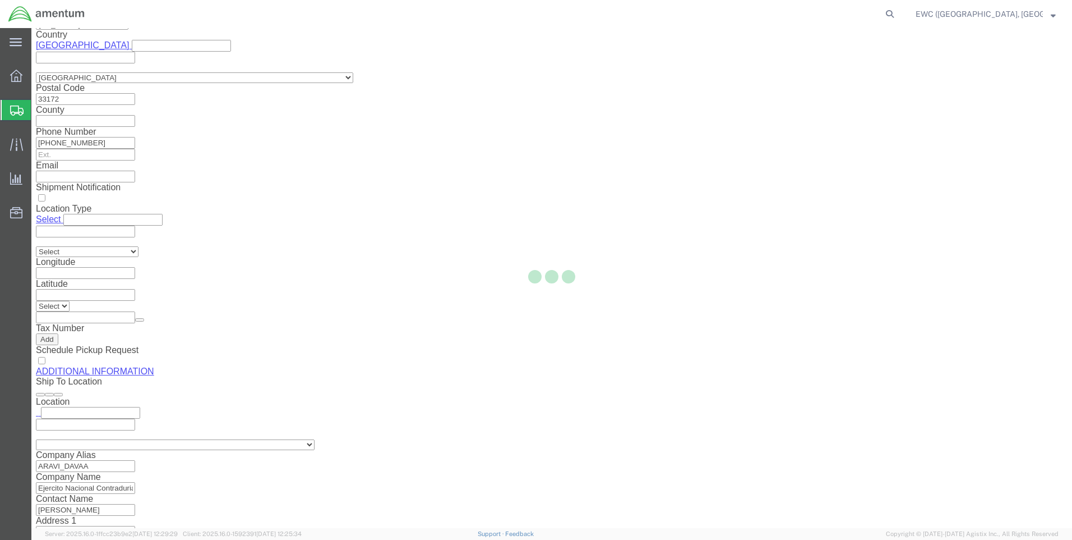
select select "AIR"
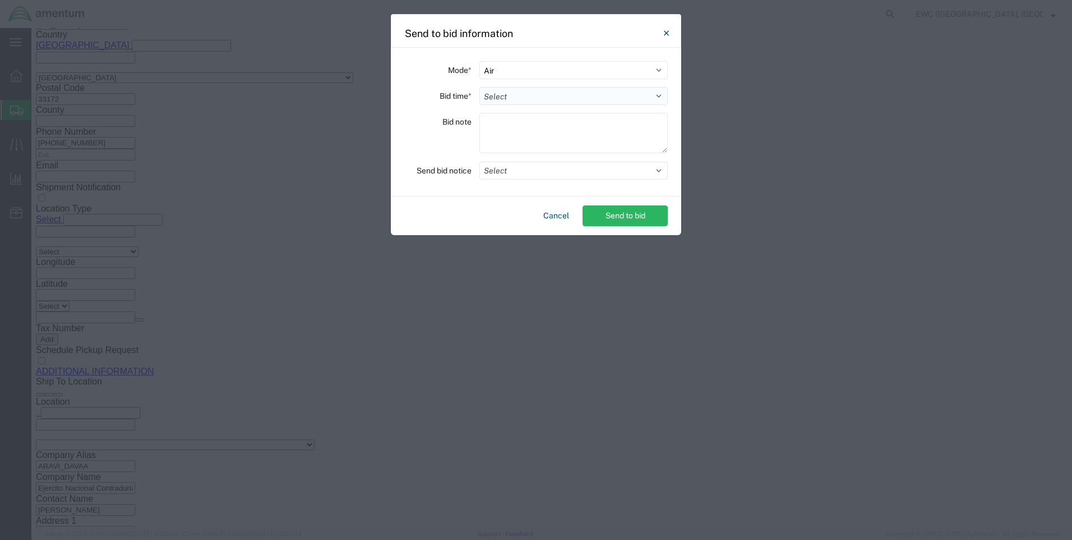
click at [528, 92] on select "Select 30 Min (Rush) 1 Hour (Rush) 2 Hours (Rush) 4 Hours (Rush) 8 Hours (Rush)…" at bounding box center [574, 96] width 188 height 18
select select "0.5"
click at [480, 87] on select "Select 30 Min (Rush) 1 Hour (Rush) 2 Hours (Rush) 4 Hours (Rush) 8 Hours (Rush)…" at bounding box center [574, 96] width 188 height 18
click at [510, 136] on textarea at bounding box center [574, 133] width 188 height 40
type textarea "a"
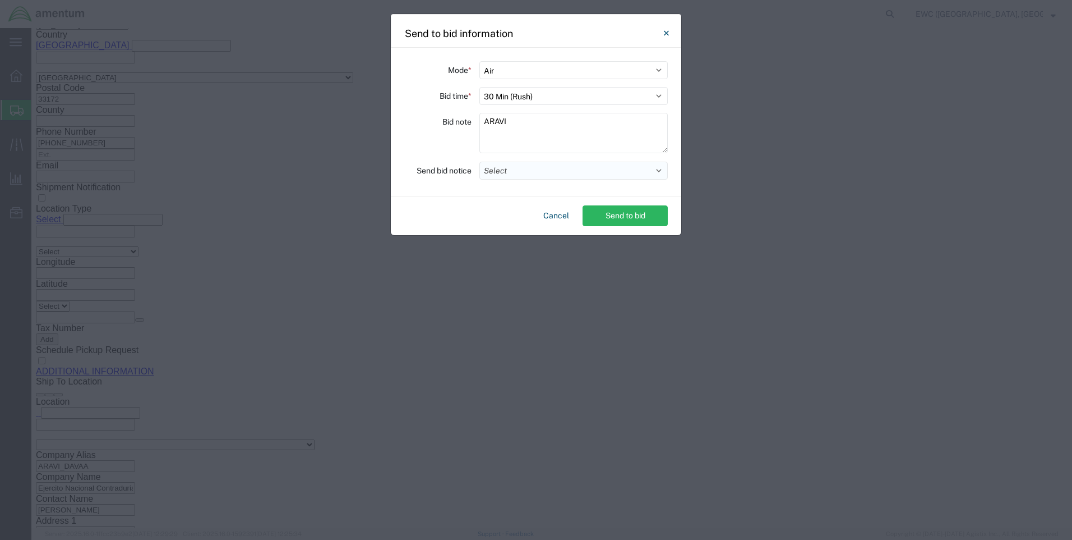
type textarea "ARAVI"
click at [528, 177] on button "Select" at bounding box center [574, 171] width 188 height 18
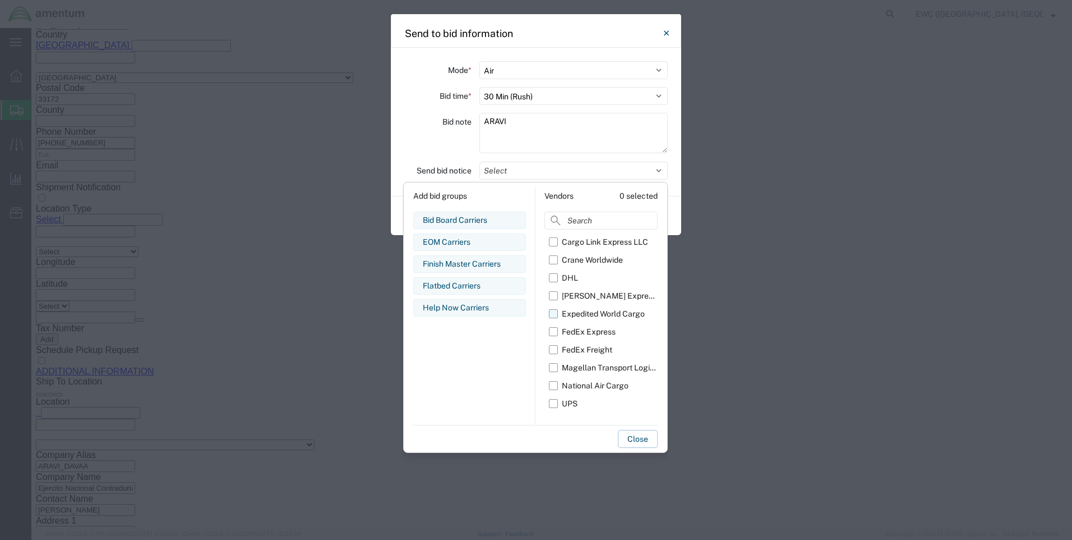
click at [558, 313] on label "Expedited World Cargo" at bounding box center [603, 314] width 109 height 18
click at [0, 0] on input "Expedited World Cargo" at bounding box center [0, 0] width 0 height 0
click at [637, 440] on button "Close" at bounding box center [638, 439] width 40 height 18
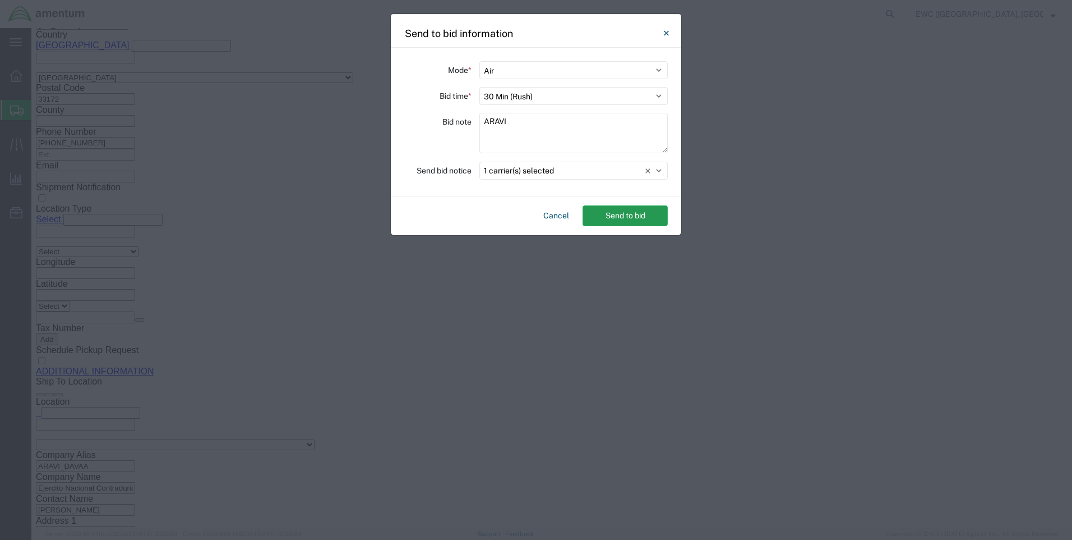
click at [626, 216] on button "Send to bid" at bounding box center [625, 215] width 85 height 21
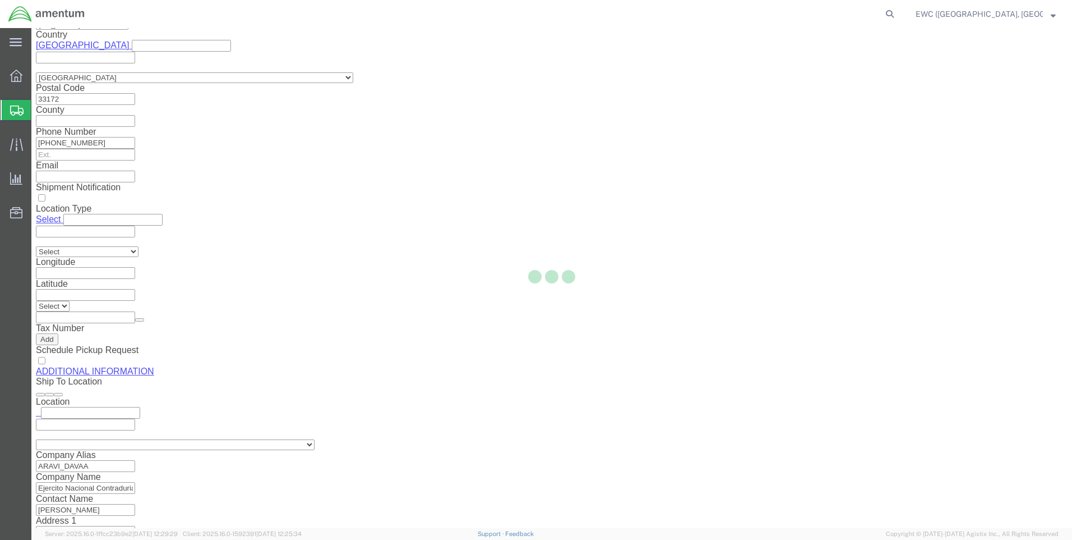
scroll to position [0, 0]
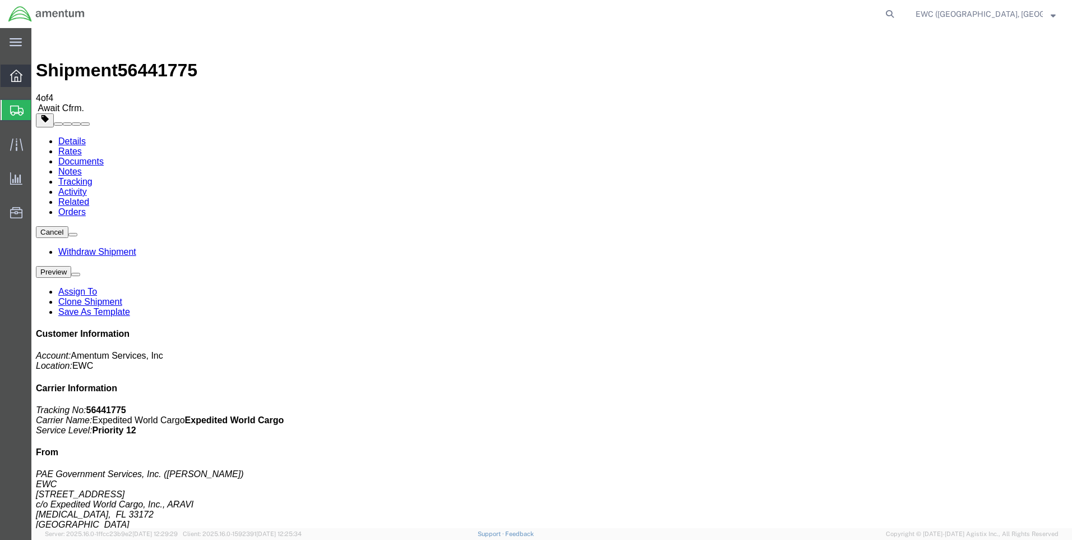
click at [13, 72] on icon at bounding box center [16, 76] width 12 height 12
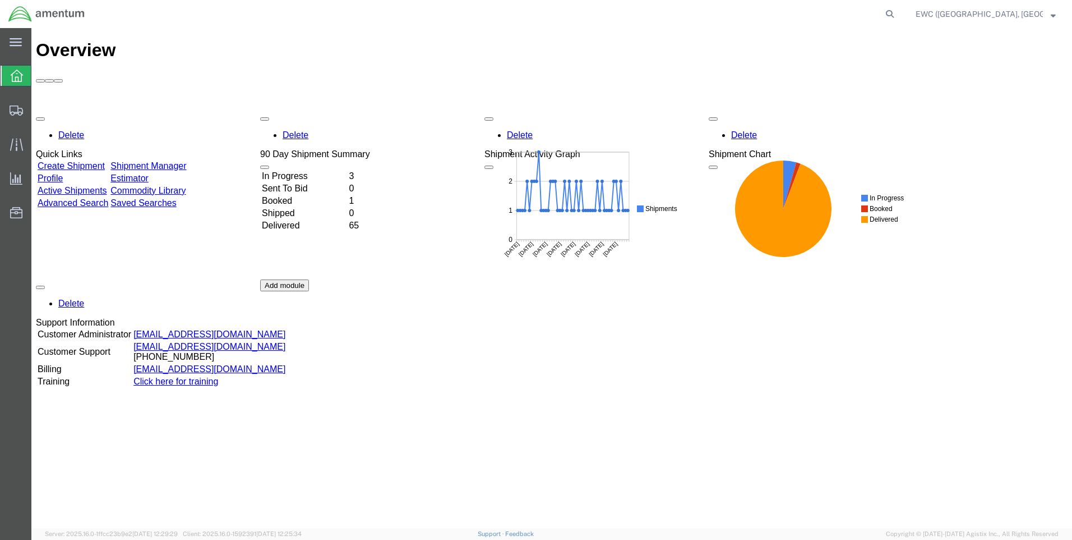
click at [1013, 13] on span "EWC ([GEOGRAPHIC_DATA], [GEOGRAPHIC_DATA]) ARAVI Program" at bounding box center [979, 14] width 127 height 12
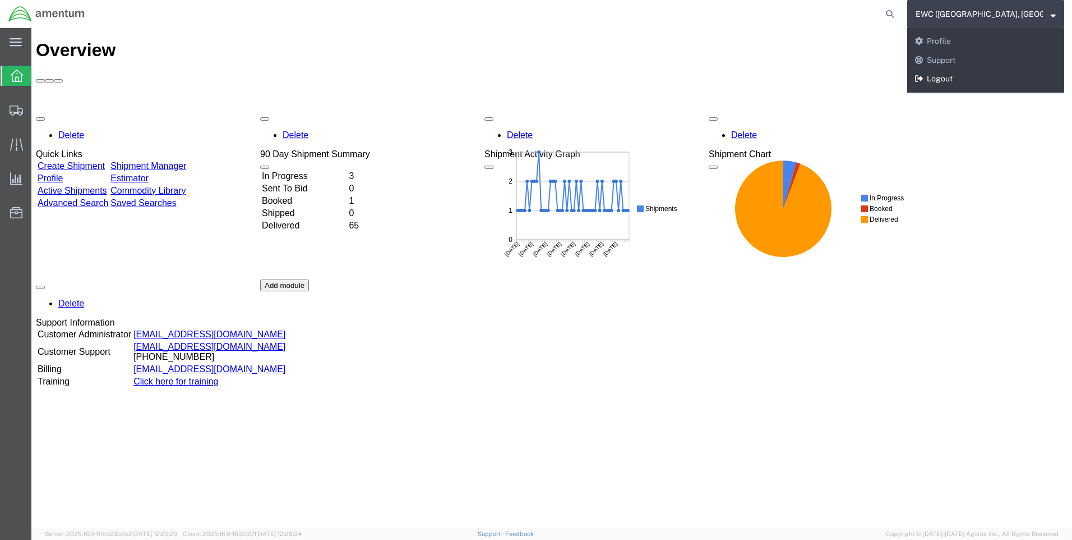
click at [953, 83] on link "Logout" at bounding box center [985, 79] width 157 height 19
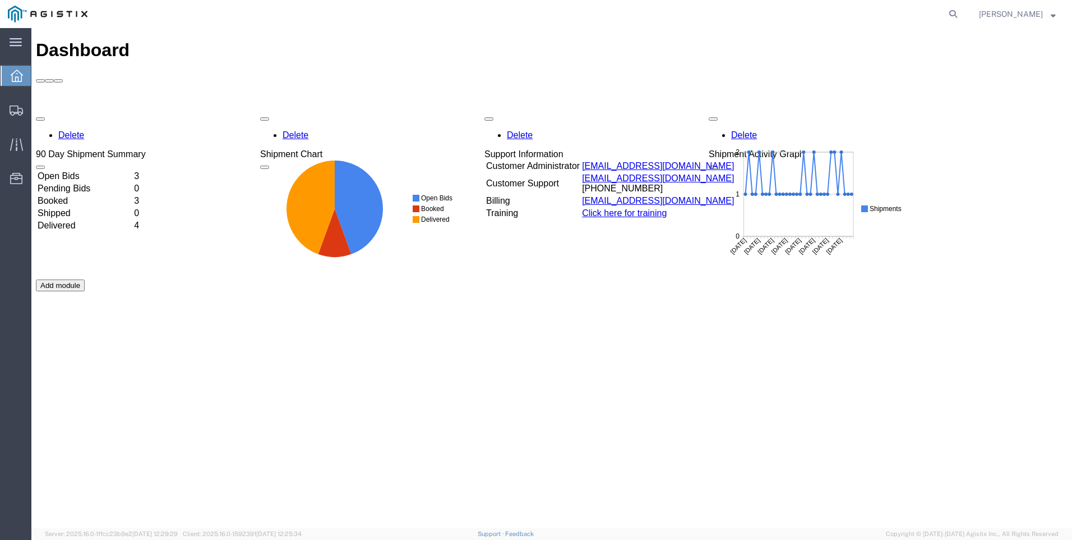
click at [73, 195] on td "Booked" at bounding box center [84, 200] width 95 height 11
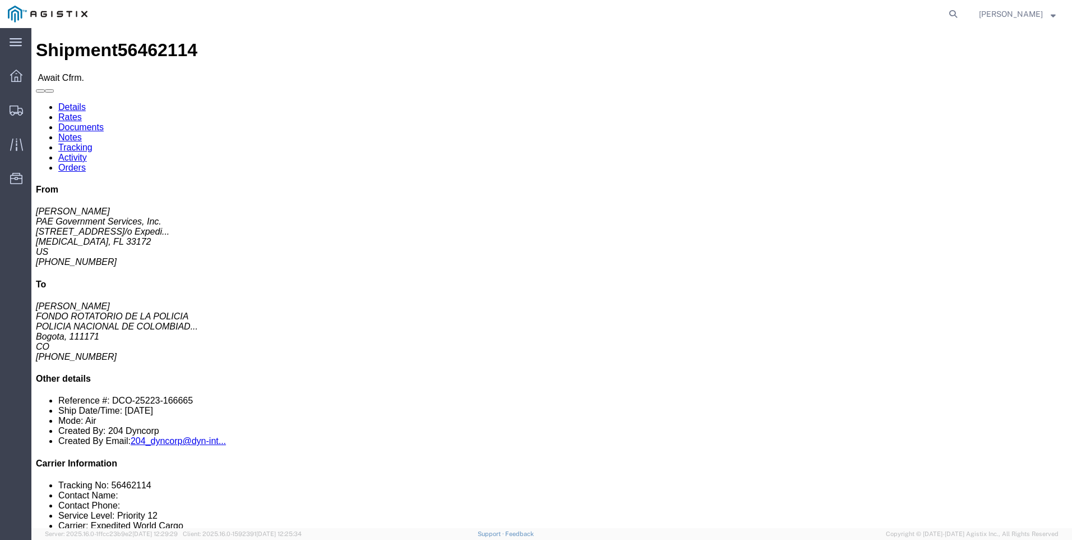
click link "Confirm"
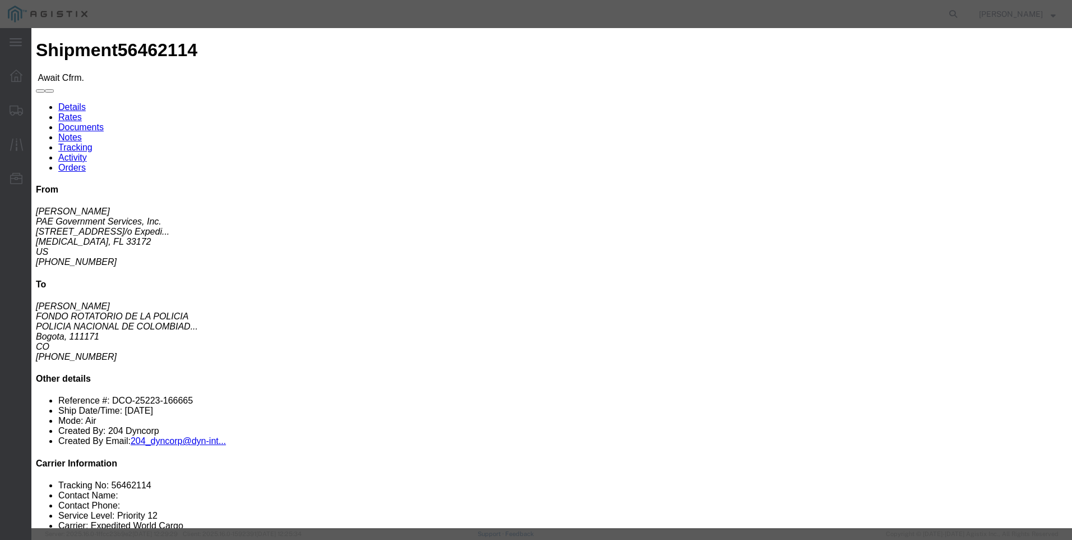
click input "text"
type input "369-94914886"
click input "text"
type input "[PERSON_NAME]"
click input "text"
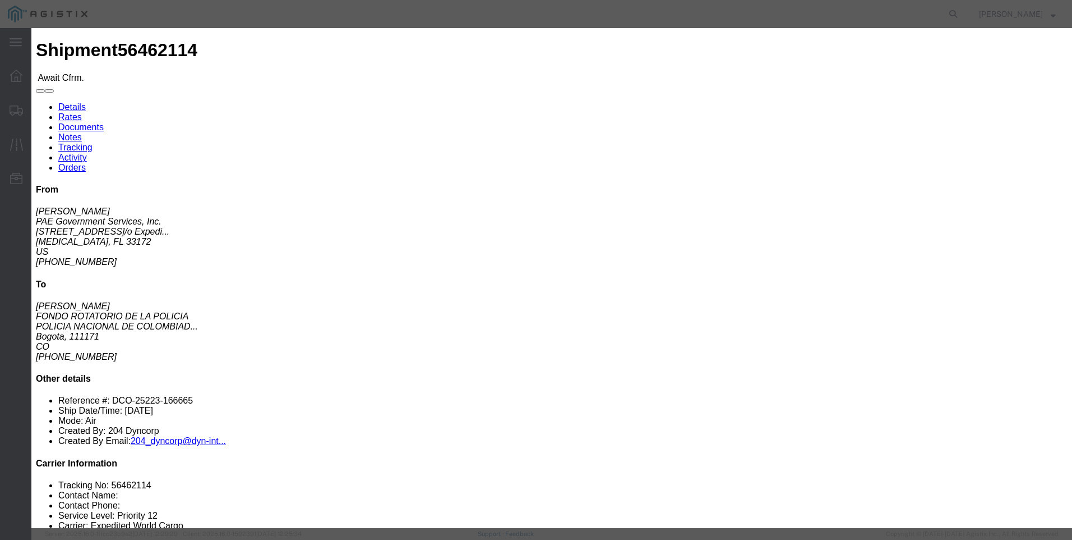
type input "3053925085"
click div "Confirmation Details Use my profile Bill of Lading Number 369-94914886 Person M…"
drag, startPoint x: 377, startPoint y: 130, endPoint x: 435, endPoint y: 135, distance: 57.9
click input "369-94914886"
click input "text"
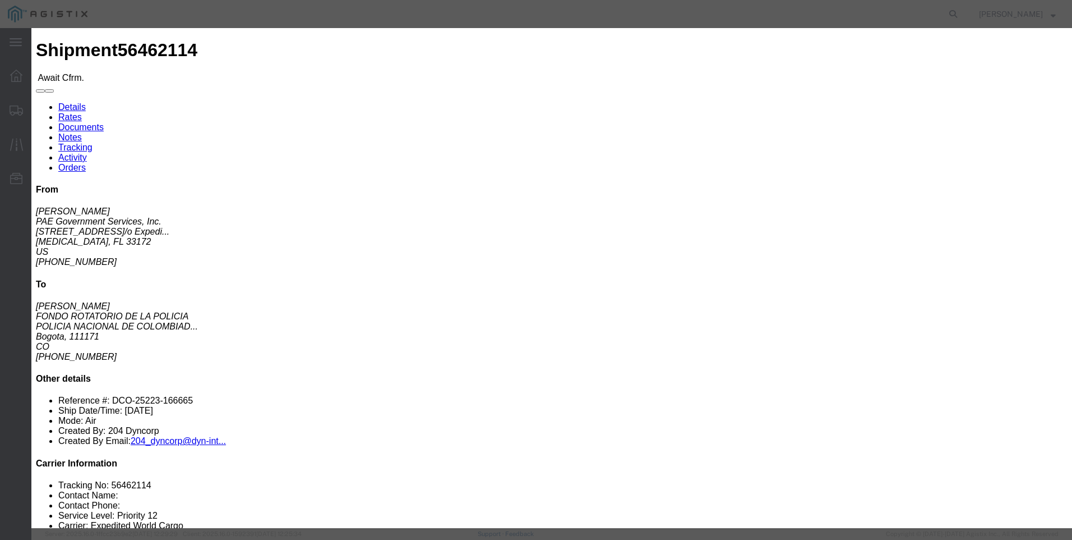
paste input "369-94914886"
type input "369-94914886"
click button "Submit"
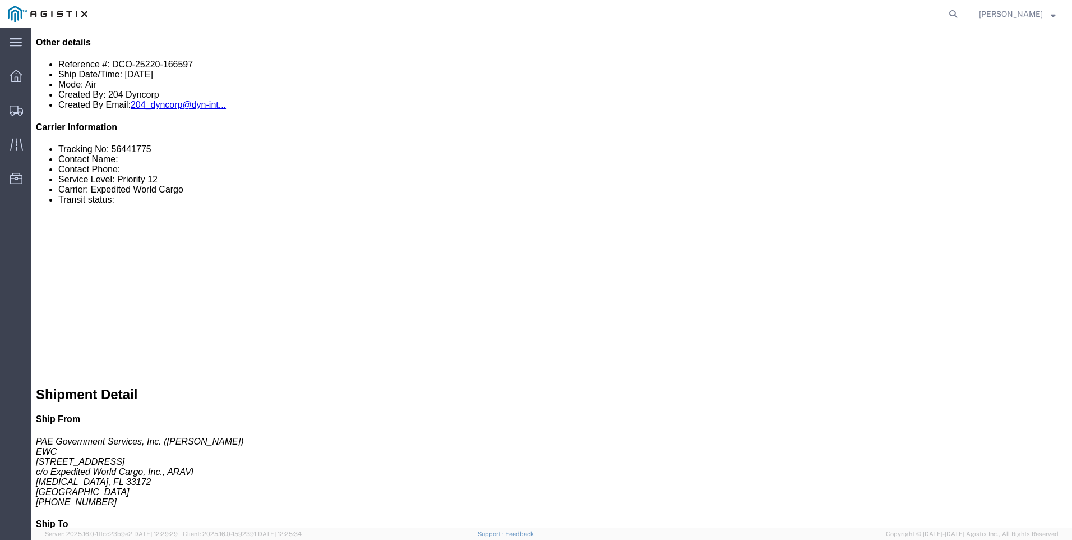
scroll to position [337, 0]
click link "Confirm"
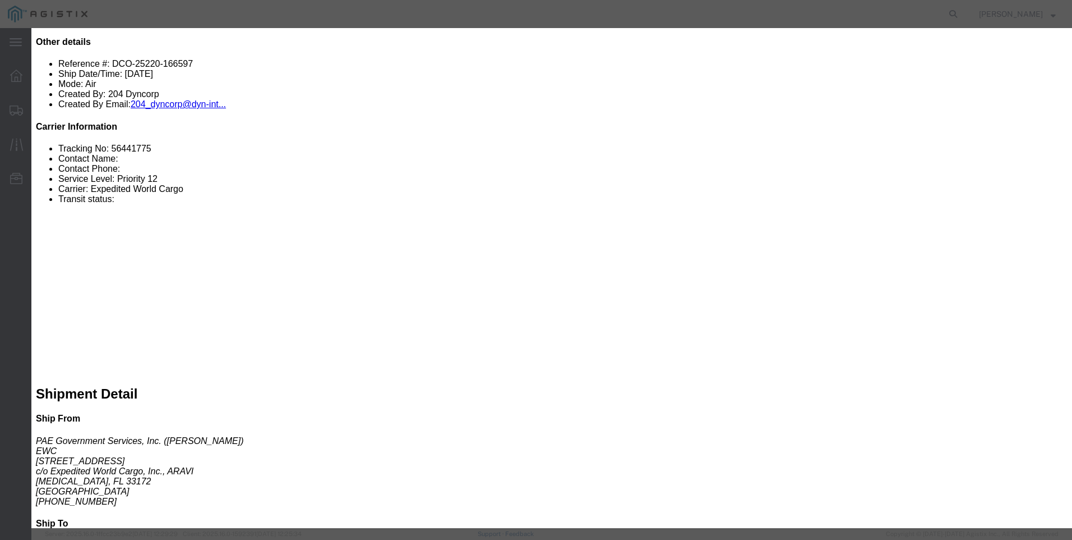
click input "text"
drag, startPoint x: 374, startPoint y: 136, endPoint x: 423, endPoint y: 137, distance: 48.8
click input "369-94914875"
type input "369-94914875"
click input "text"
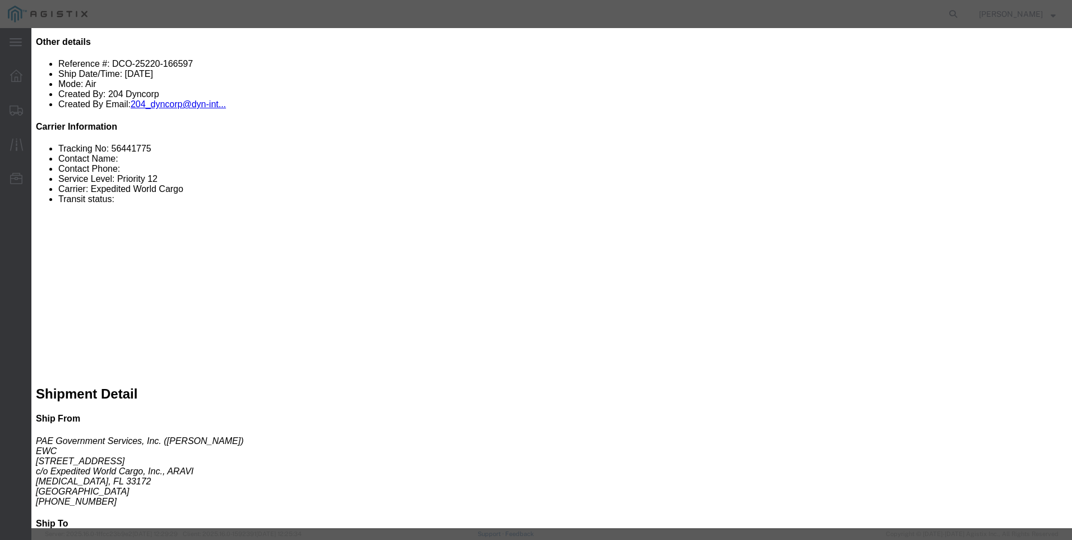
paste input "369-94914875"
type input "369-94914875"
click input "text"
type input "[PERSON_NAME]"
click input "text"
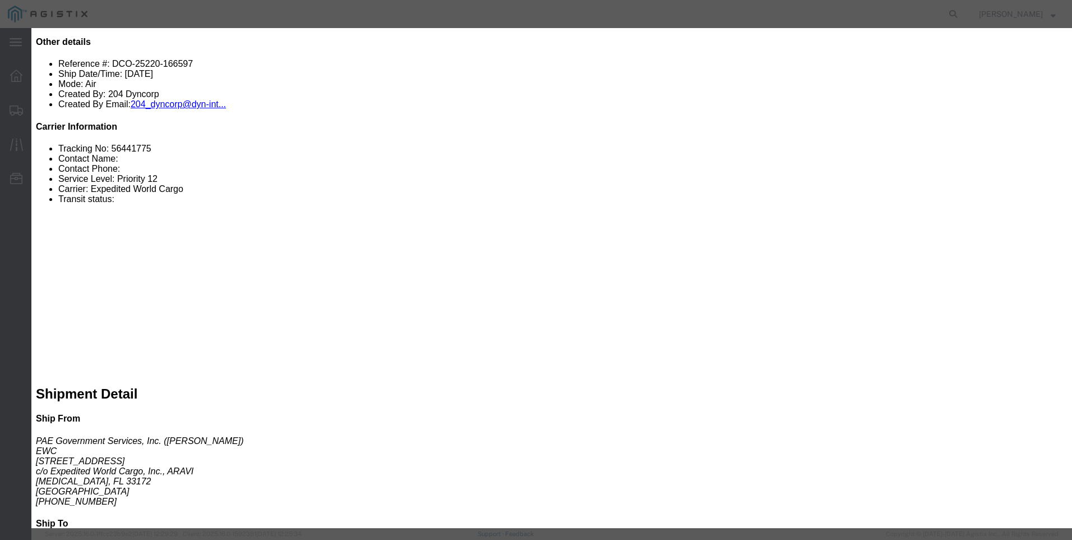
drag, startPoint x: 385, startPoint y: 188, endPoint x: 385, endPoint y: 179, distance: 9.0
click fieldset "Confirmation Details Use my profile Bill of Lading Number 369-94914875 Person M…"
click icon
click input "text"
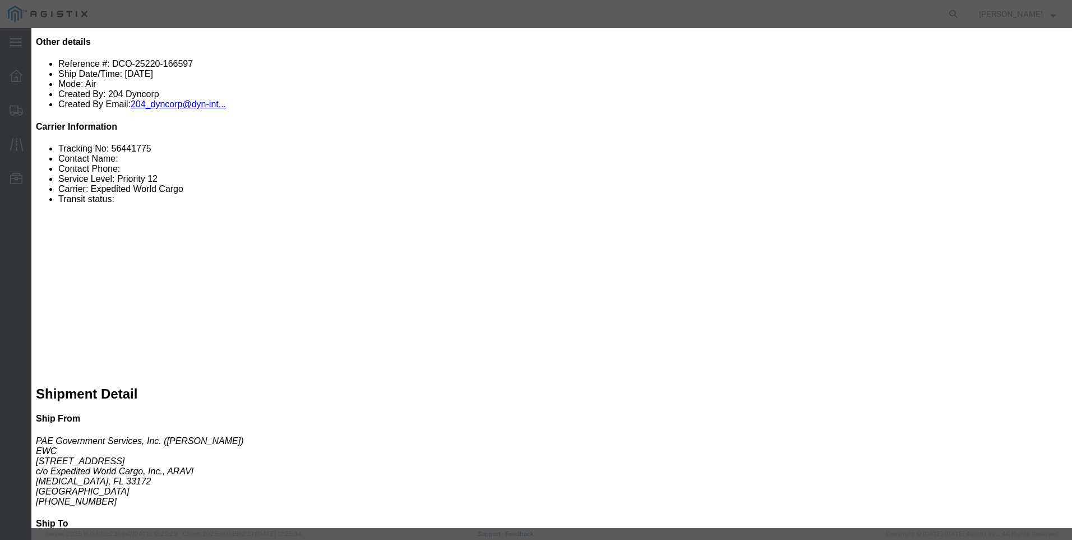
type input "3053925085"
click div "Confirmation Details Use my profile Bill of Lading Number 369-94914875 Person M…"
click button "Submit"
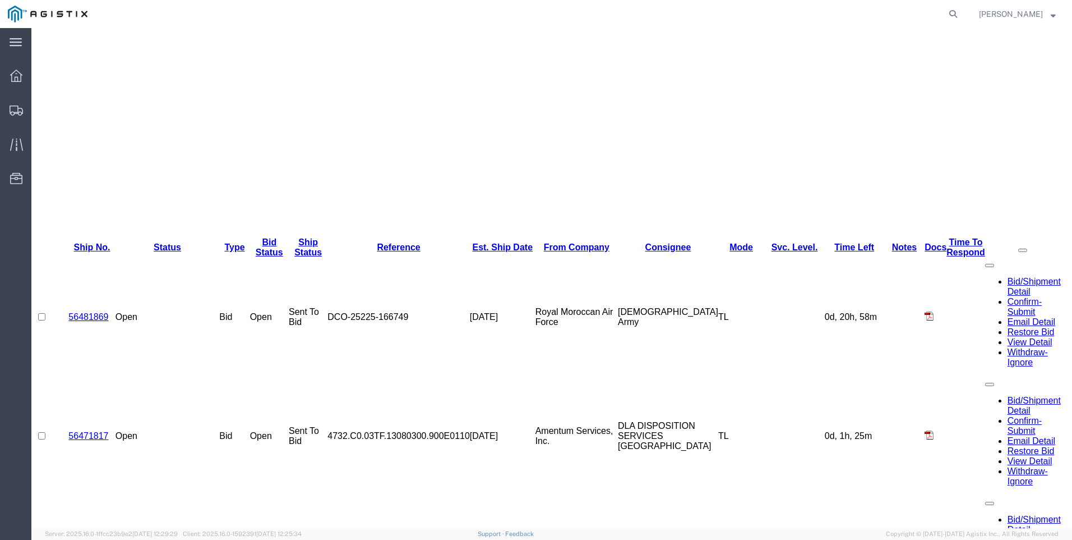
scroll to position [0, 0]
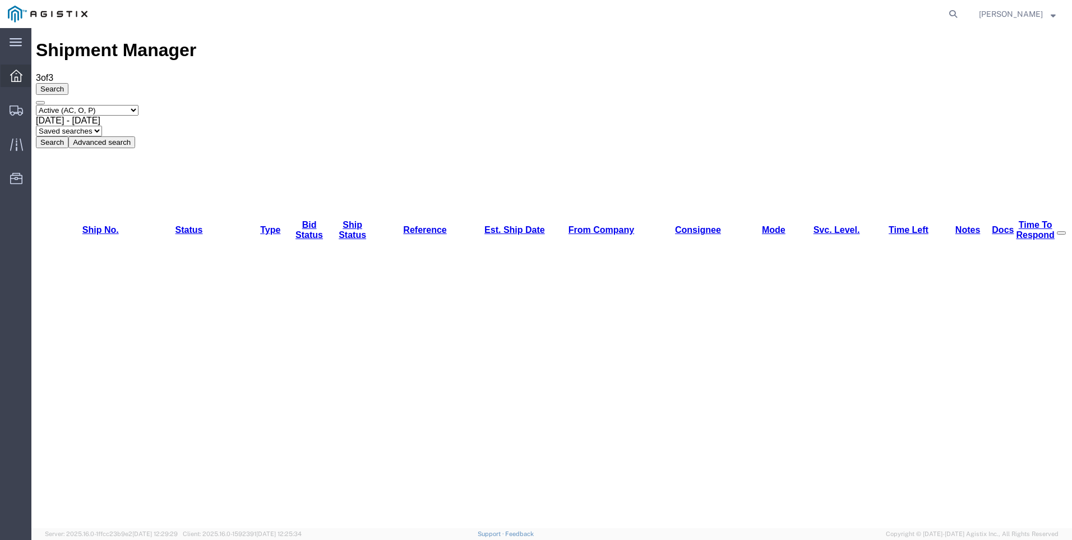
click at [12, 73] on icon at bounding box center [16, 76] width 12 height 12
